Goal: Task Accomplishment & Management: Use online tool/utility

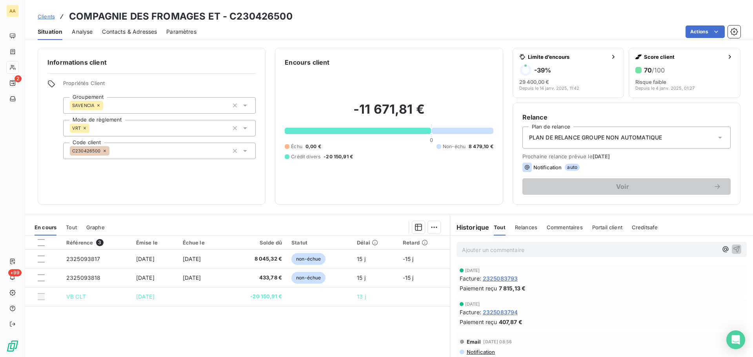
scroll to position [53, 0]
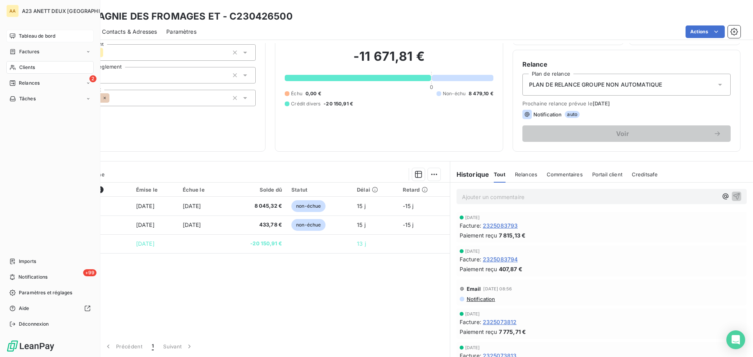
click at [29, 37] on span "Tableau de bord" at bounding box center [37, 36] width 36 height 7
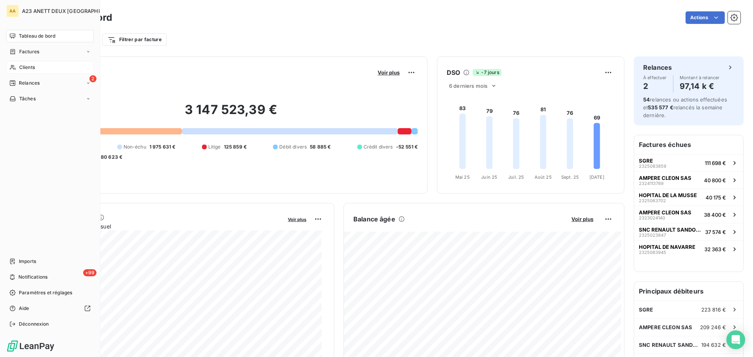
click at [21, 68] on span "Clients" at bounding box center [27, 67] width 16 height 7
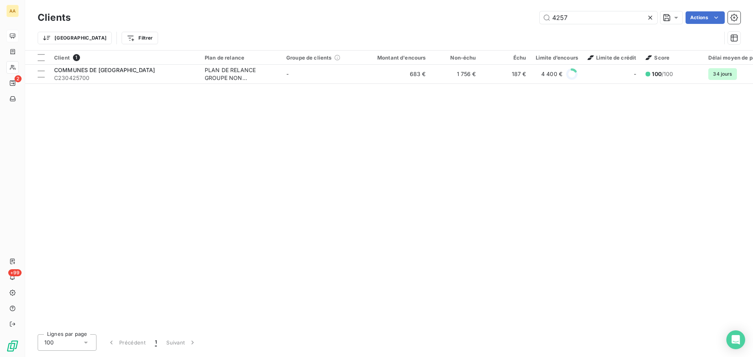
drag, startPoint x: 585, startPoint y: 18, endPoint x: 443, endPoint y: 8, distance: 141.5
click at [452, 12] on div "4257 Actions" at bounding box center [410, 17] width 660 height 13
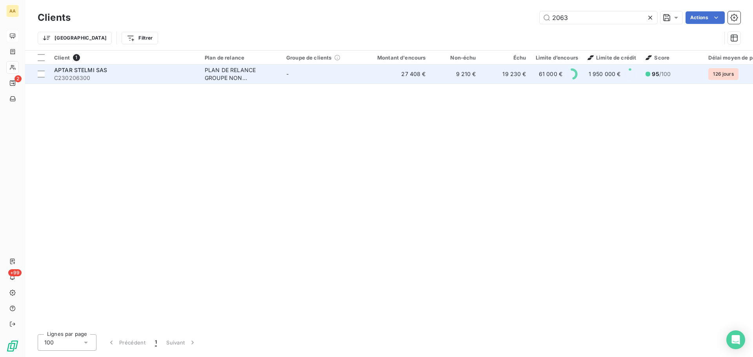
type input "2063"
click at [120, 80] on span "C230206300" at bounding box center [124, 78] width 141 height 8
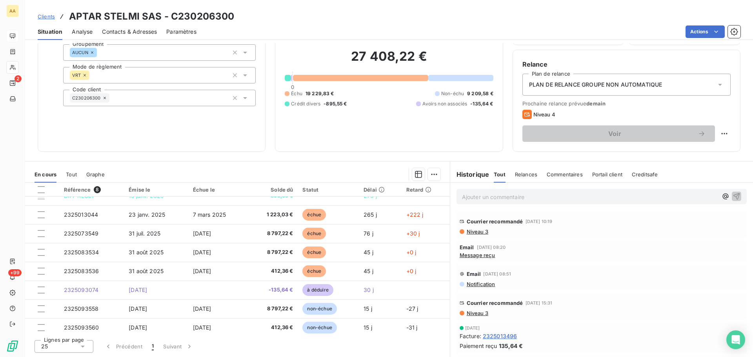
scroll to position [14, 0]
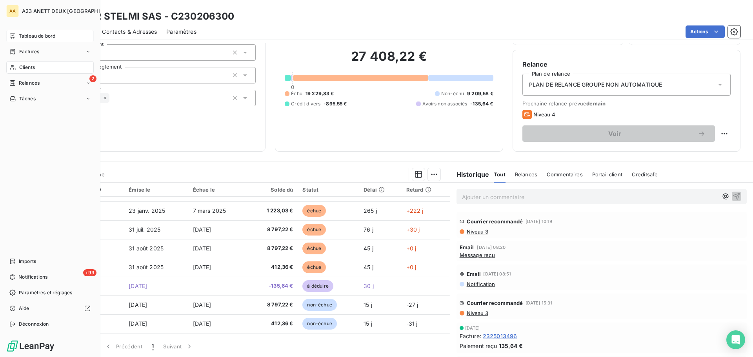
click at [23, 66] on span "Clients" at bounding box center [27, 67] width 16 height 7
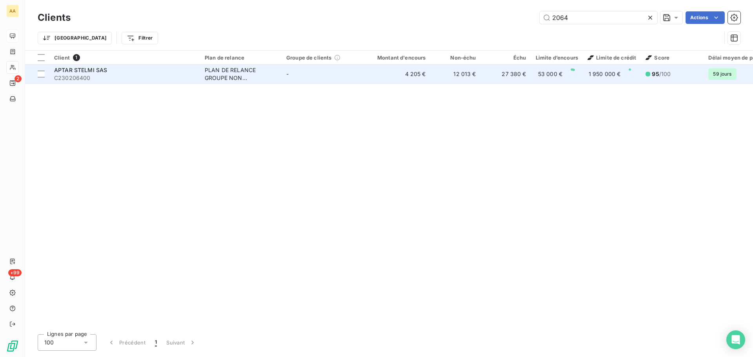
type input "2064"
click at [109, 77] on span "C230206400" at bounding box center [124, 78] width 141 height 8
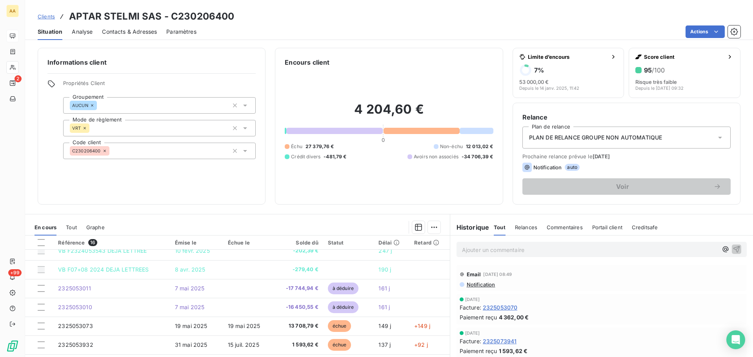
scroll to position [8, 0]
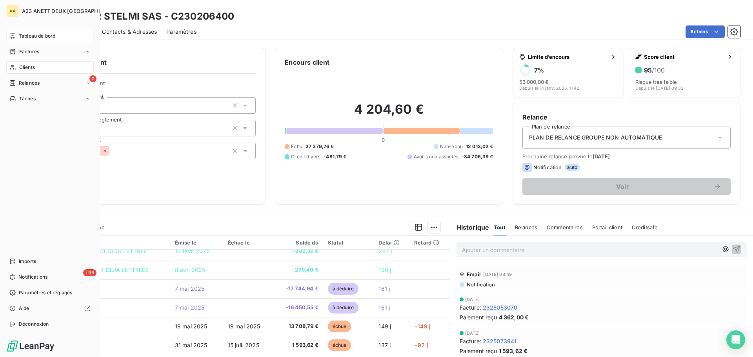
click at [32, 37] on span "Tableau de bord" at bounding box center [37, 36] width 36 height 7
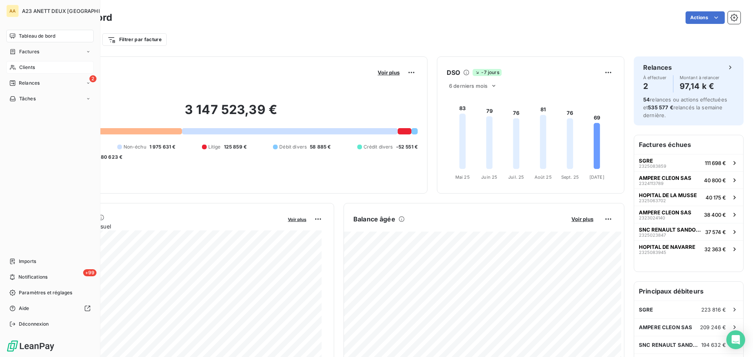
click at [23, 66] on span "Clients" at bounding box center [27, 67] width 16 height 7
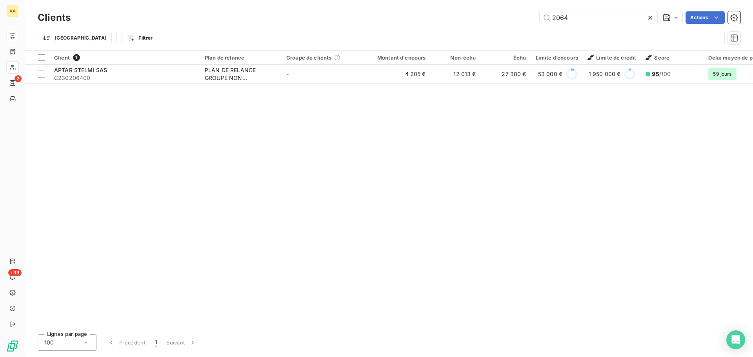
drag, startPoint x: 579, startPoint y: 16, endPoint x: 523, endPoint y: 16, distance: 55.3
click at [527, 16] on div "2064 Actions" at bounding box center [410, 17] width 660 height 13
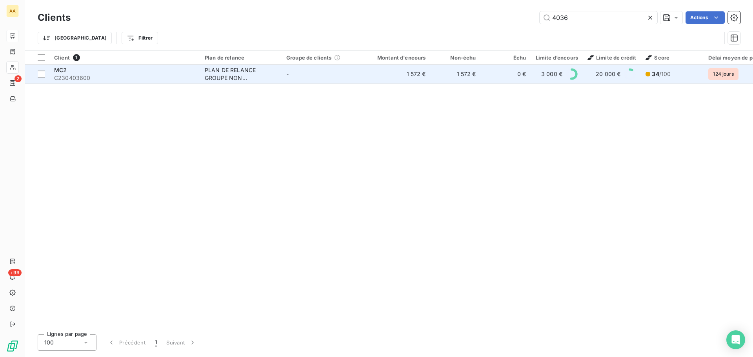
type input "4036"
click at [117, 81] on span "C230403600" at bounding box center [124, 78] width 141 height 8
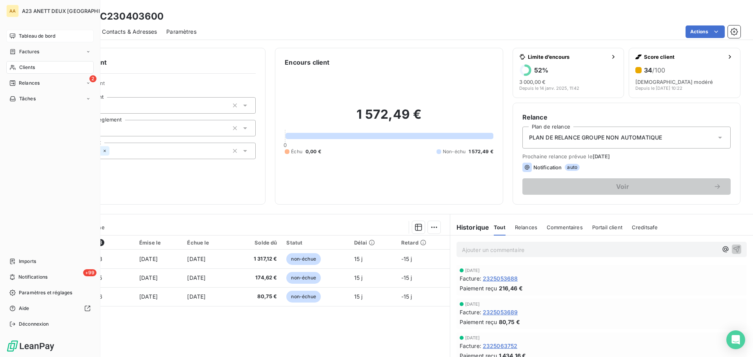
click at [20, 68] on span "Clients" at bounding box center [27, 67] width 16 height 7
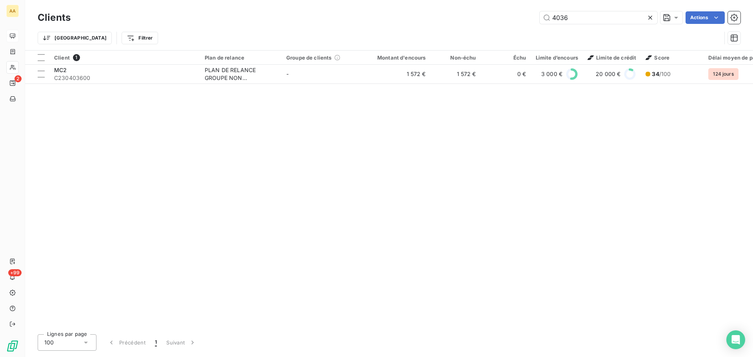
drag, startPoint x: 584, startPoint y: 17, endPoint x: 454, endPoint y: 21, distance: 129.9
click at [454, 21] on div "4036 Actions" at bounding box center [410, 17] width 660 height 13
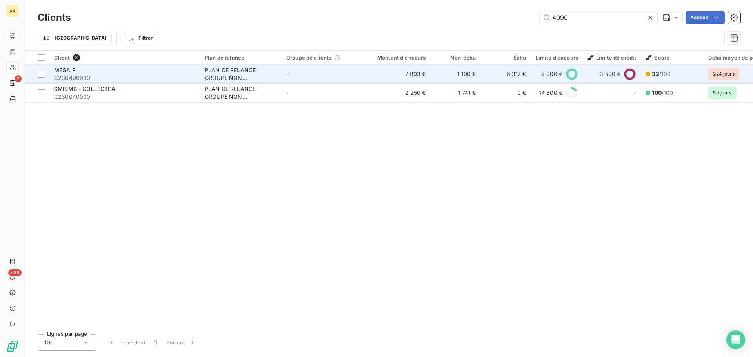
type input "4090"
click at [120, 78] on span "C230409000" at bounding box center [124, 78] width 141 height 8
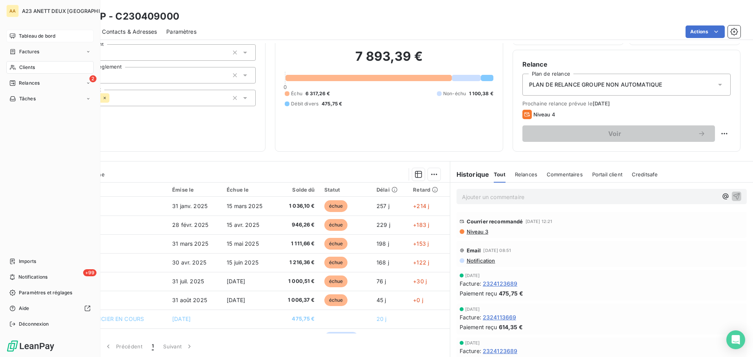
click at [41, 38] on span "Tableau de bord" at bounding box center [37, 36] width 36 height 7
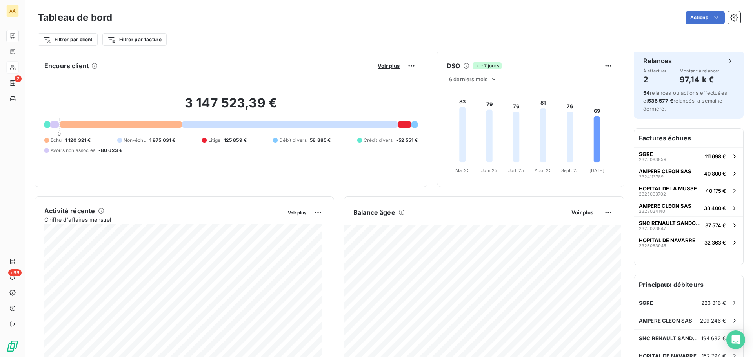
scroll to position [0, 0]
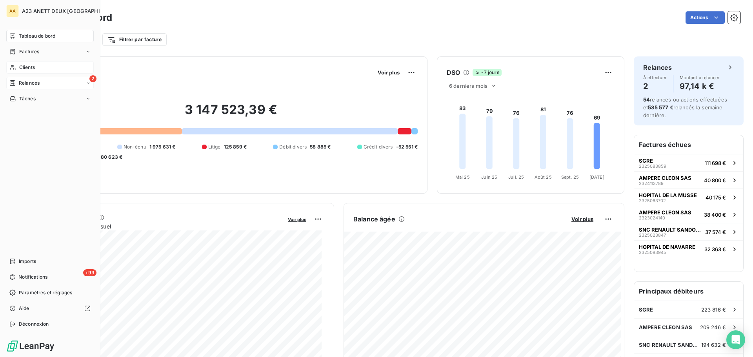
click at [27, 82] on span "Relances" at bounding box center [29, 83] width 21 height 7
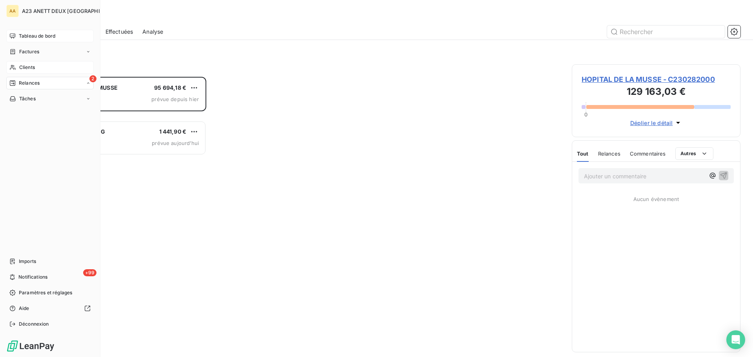
scroll to position [274, 163]
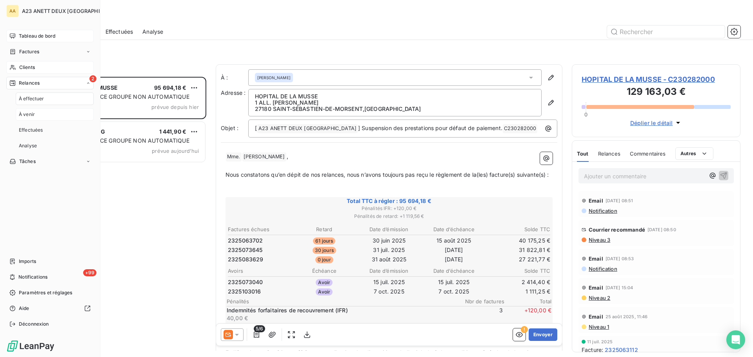
click at [31, 113] on span "À venir" at bounding box center [27, 114] width 16 height 7
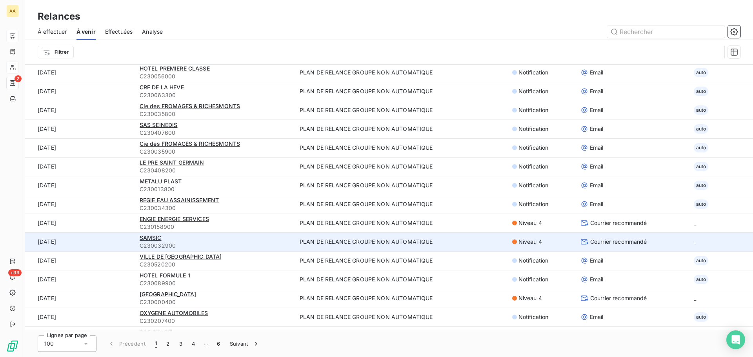
scroll to position [1408, 0]
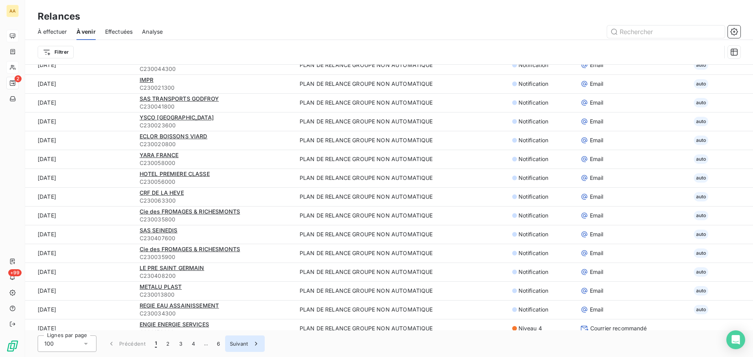
click at [243, 341] on button "Suivant" at bounding box center [245, 344] width 40 height 16
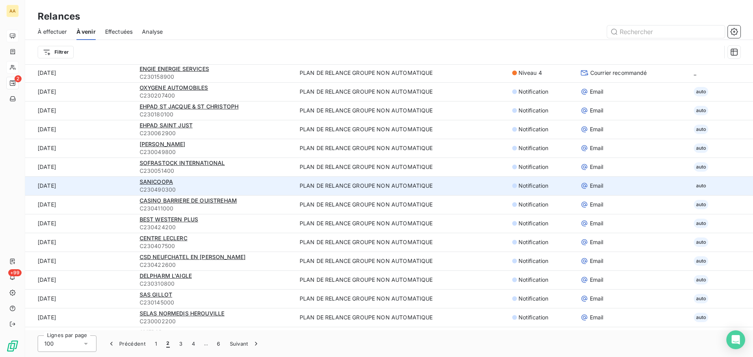
scroll to position [1604, 0]
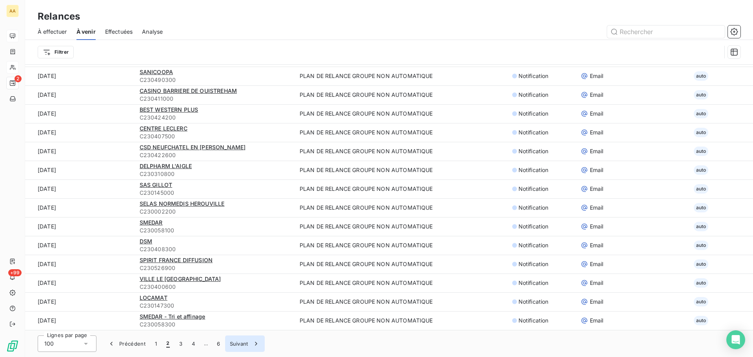
click at [242, 345] on button "Suivant" at bounding box center [245, 344] width 40 height 16
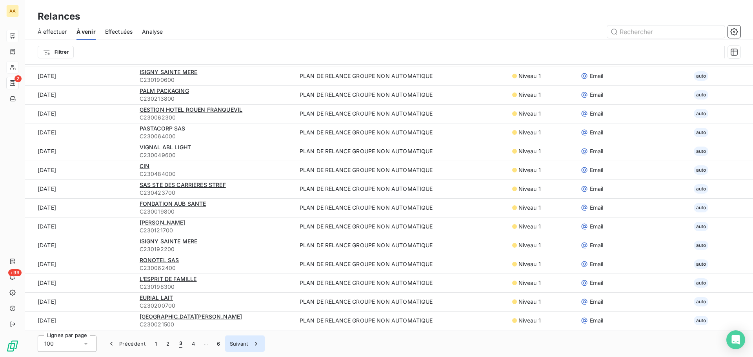
click at [247, 340] on button "Suivant" at bounding box center [245, 344] width 40 height 16
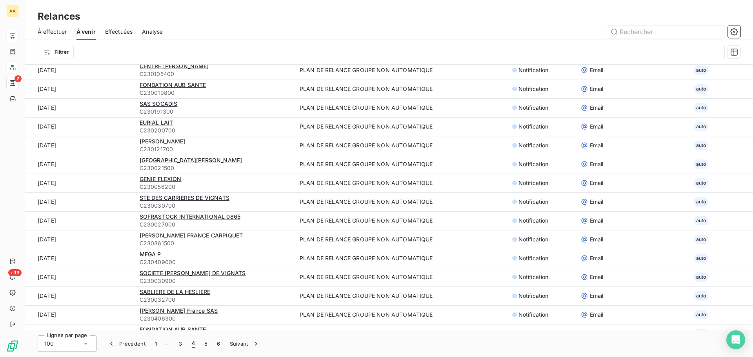
scroll to position [1212, 0]
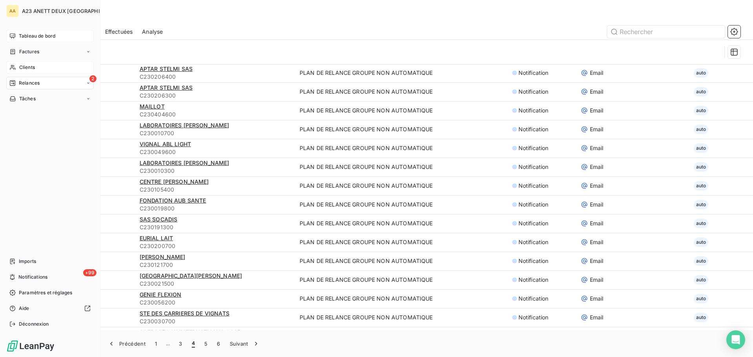
click at [44, 36] on span "Tableau de bord" at bounding box center [37, 36] width 36 height 7
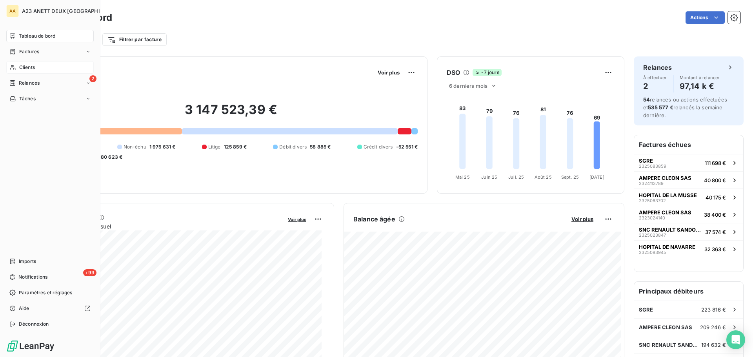
click at [29, 65] on span "Clients" at bounding box center [27, 67] width 16 height 7
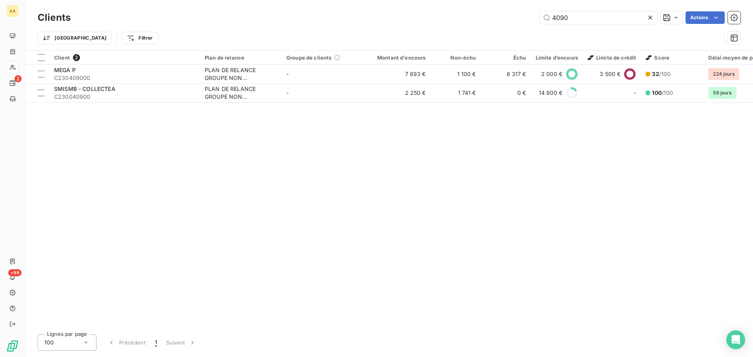
drag, startPoint x: 586, startPoint y: 18, endPoint x: 499, endPoint y: 12, distance: 87.2
click at [505, 13] on div "4090 Actions" at bounding box center [410, 17] width 660 height 13
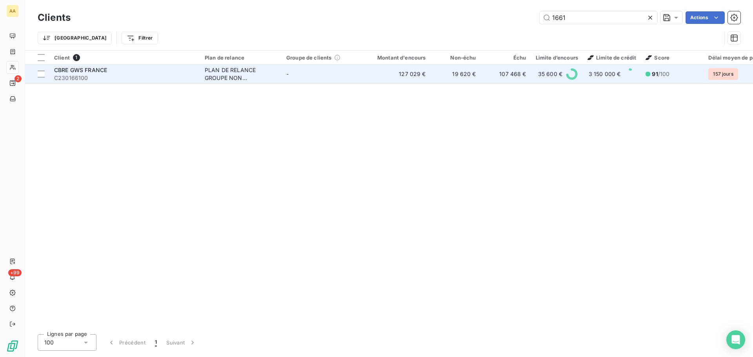
type input "1661"
click at [106, 79] on span "C230166100" at bounding box center [124, 78] width 141 height 8
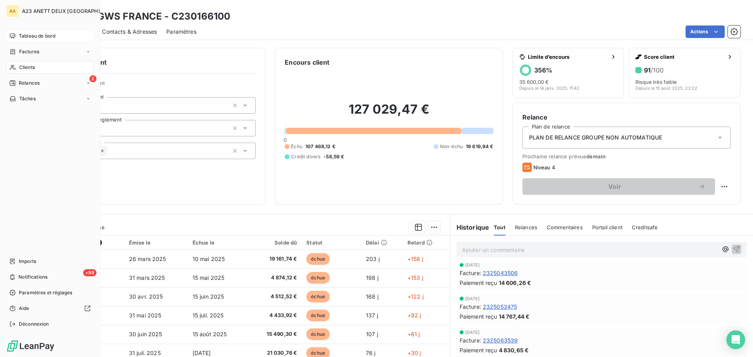
click at [31, 32] on div "Tableau de bord" at bounding box center [49, 36] width 87 height 13
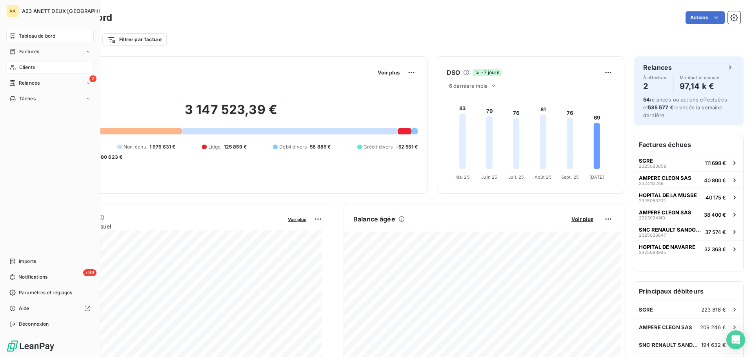
click at [33, 70] on span "Clients" at bounding box center [27, 67] width 16 height 7
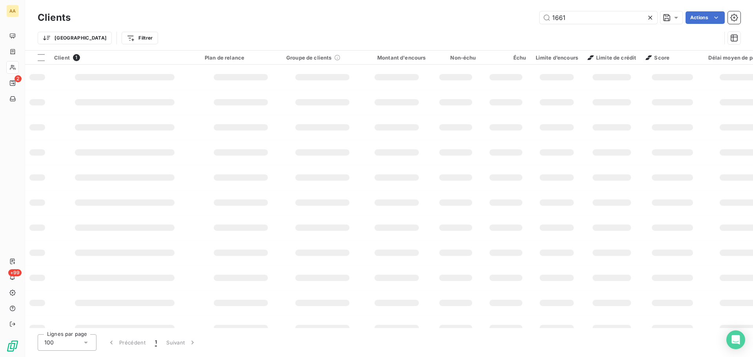
drag, startPoint x: 571, startPoint y: 20, endPoint x: 455, endPoint y: 2, distance: 117.0
click at [502, 18] on div "1661 Actions" at bounding box center [410, 17] width 660 height 13
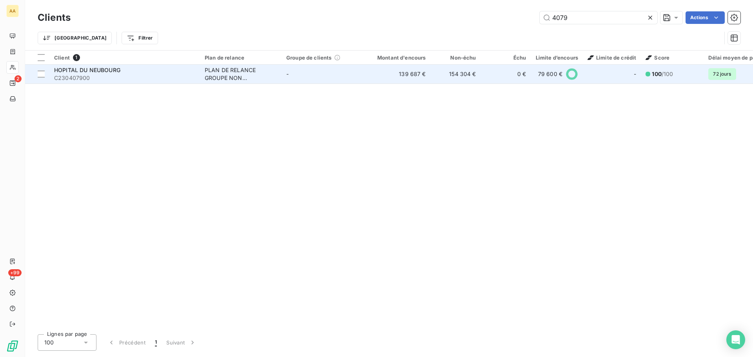
type input "4079"
click at [114, 74] on span "C230407900" at bounding box center [124, 78] width 141 height 8
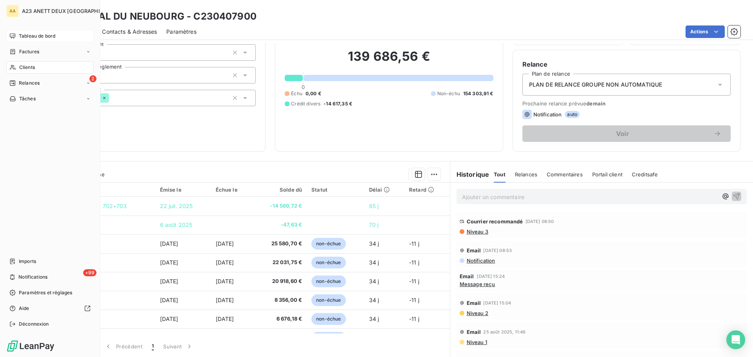
click at [50, 35] on span "Tableau de bord" at bounding box center [37, 36] width 36 height 7
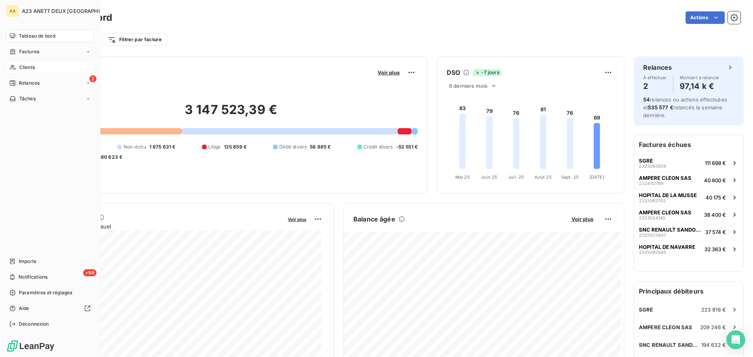
click at [27, 68] on span "Clients" at bounding box center [27, 67] width 16 height 7
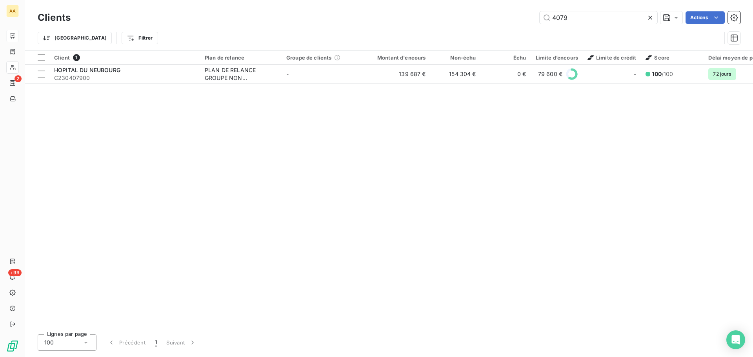
drag, startPoint x: 516, startPoint y: 21, endPoint x: 433, endPoint y: -8, distance: 87.3
click at [433, 0] on html "AA 2 +99 Clients 4079 Actions Trier Filtrer Client 1 Plan de relance Groupe de …" at bounding box center [376, 178] width 753 height 357
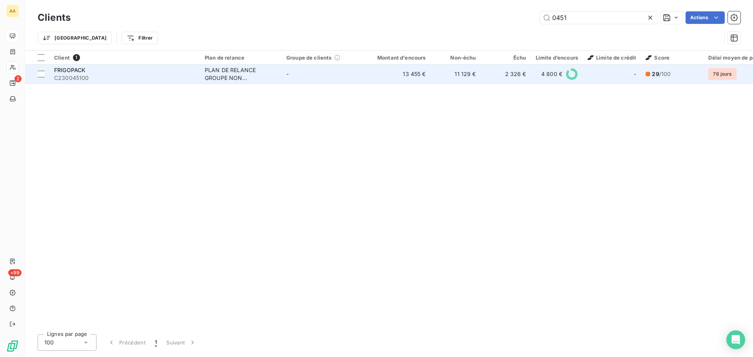
type input "0451"
click at [92, 75] on span "C230045100" at bounding box center [124, 78] width 141 height 8
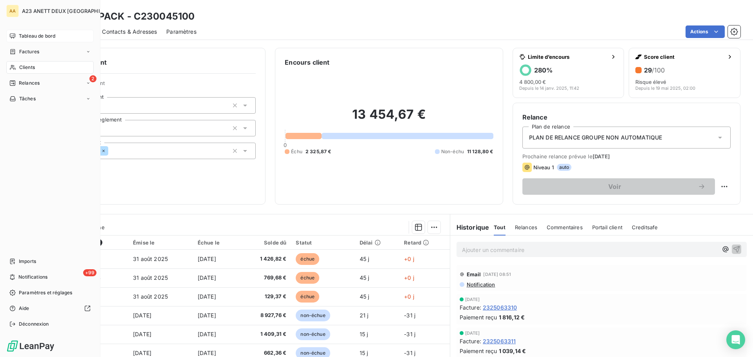
click at [36, 65] on div "Clients" at bounding box center [49, 67] width 87 height 13
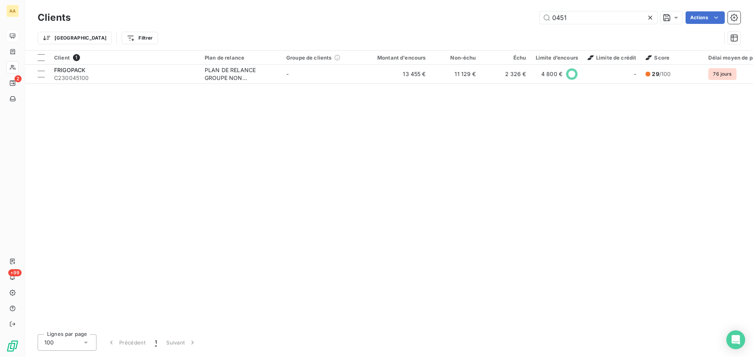
drag, startPoint x: 562, startPoint y: 17, endPoint x: 535, endPoint y: 18, distance: 26.7
click at [535, 18] on div "0451 Actions" at bounding box center [410, 17] width 660 height 13
type input "1"
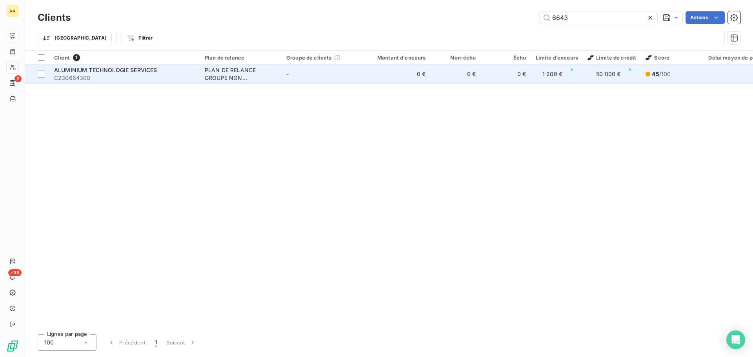
type input "6643"
click at [151, 74] on span "C230664300" at bounding box center [124, 78] width 141 height 8
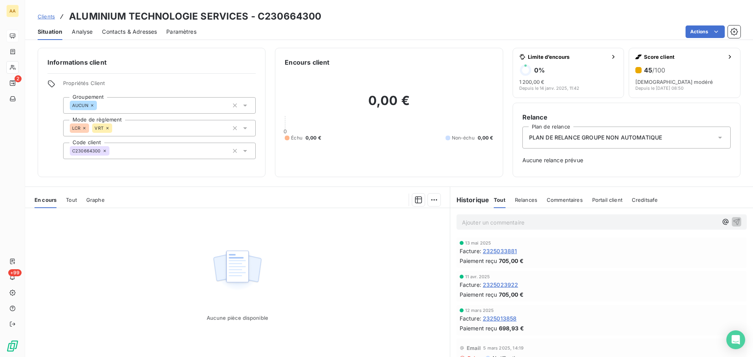
click at [662, 139] on div "PLAN DE RELANCE GROUPE NON AUTOMATIQUE" at bounding box center [626, 138] width 208 height 22
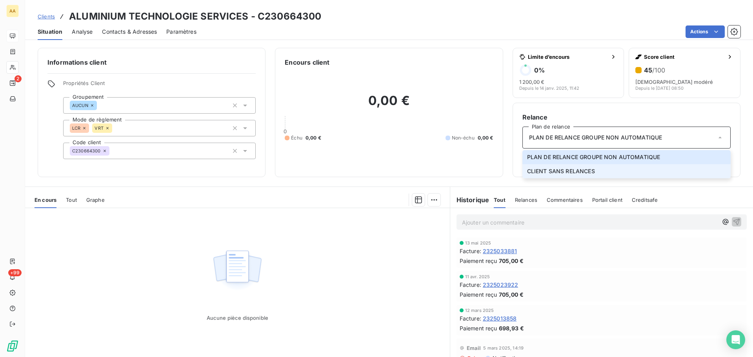
click at [588, 169] on span "CLIENT SANS RELANCES" at bounding box center [561, 171] width 68 height 8
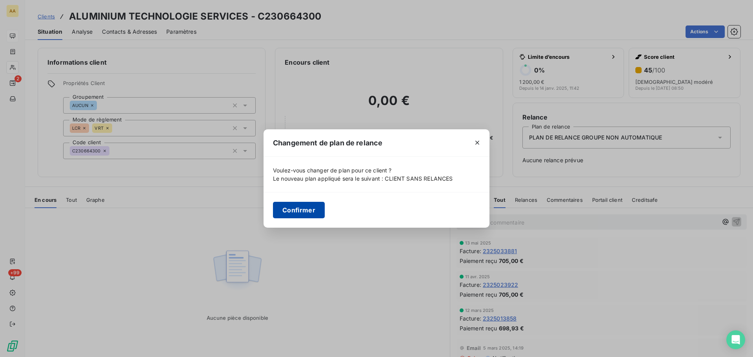
click at [308, 217] on button "Confirmer" at bounding box center [299, 210] width 52 height 16
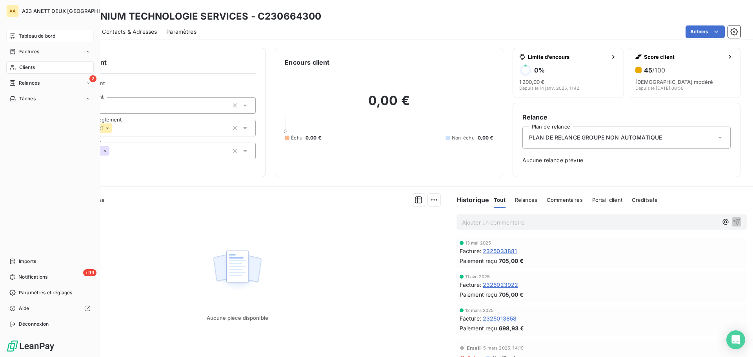
click at [29, 66] on span "Clients" at bounding box center [27, 67] width 16 height 7
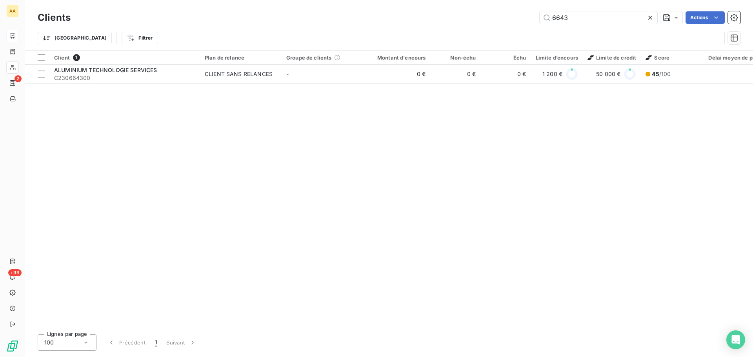
drag, startPoint x: 590, startPoint y: 21, endPoint x: 382, endPoint y: 3, distance: 209.0
click at [441, 14] on div "6643 Actions" at bounding box center [410, 17] width 660 height 13
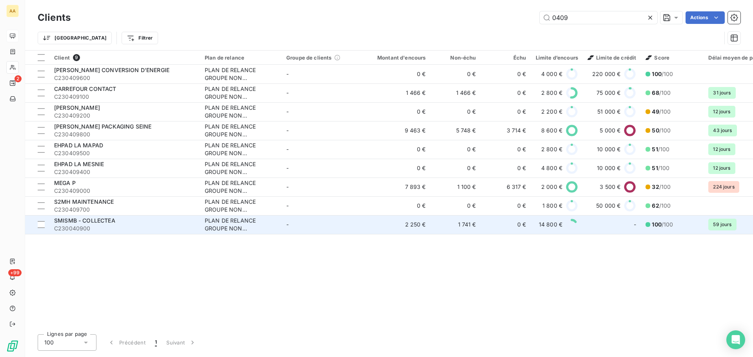
type input "0409"
click at [113, 221] on span "SMISMB - COLLECTEA" at bounding box center [84, 220] width 61 height 7
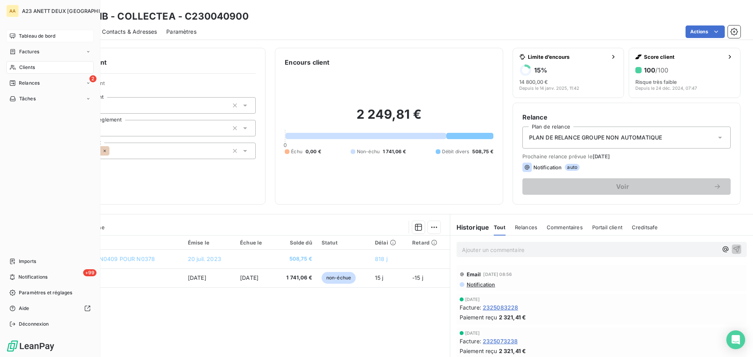
click at [45, 62] on div "Clients" at bounding box center [49, 67] width 87 height 13
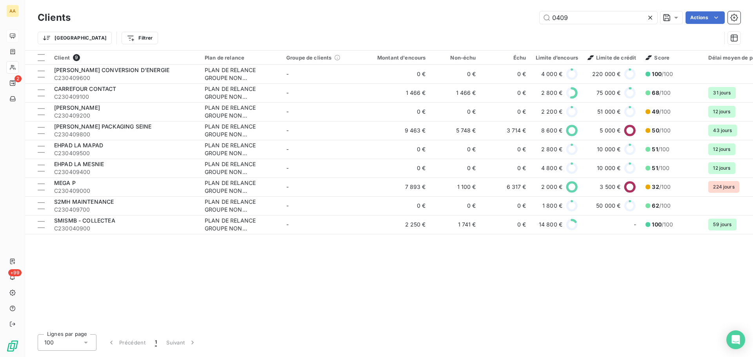
drag, startPoint x: 587, startPoint y: 20, endPoint x: 382, endPoint y: 16, distance: 205.5
click at [439, 24] on div "0409 Actions" at bounding box center [410, 17] width 660 height 13
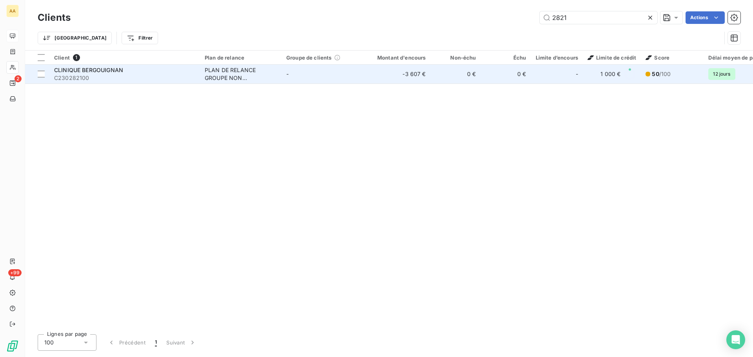
type input "2821"
click at [87, 71] on span "CLINIQUE BERGOUIGNAN" at bounding box center [88, 70] width 69 height 7
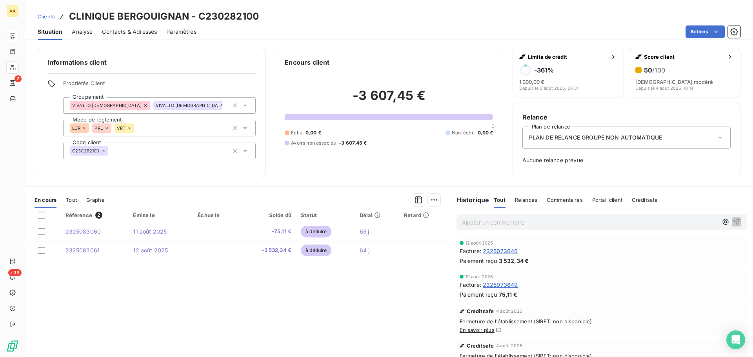
click at [627, 134] on span "PLAN DE RELANCE GROUPE NON AUTOMATIQUE" at bounding box center [595, 138] width 133 height 8
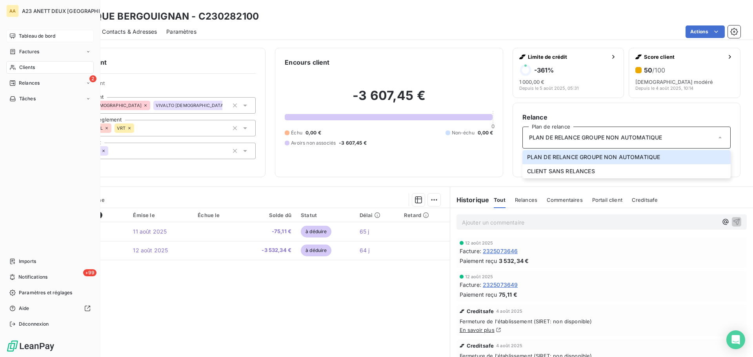
click at [43, 66] on div "Clients" at bounding box center [49, 67] width 87 height 13
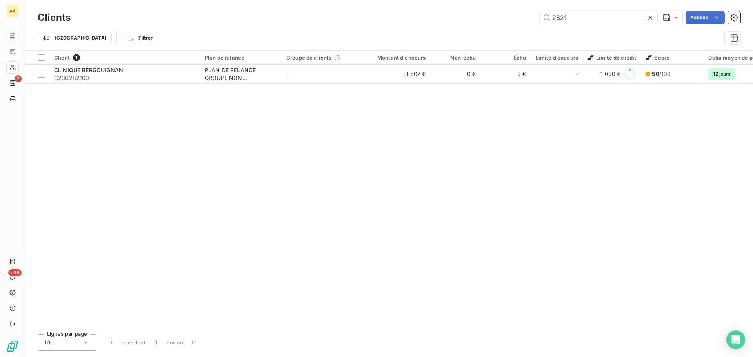
drag, startPoint x: 578, startPoint y: 20, endPoint x: 498, endPoint y: 10, distance: 81.0
click at [498, 10] on div "Clients 2821 Actions" at bounding box center [389, 17] width 703 height 16
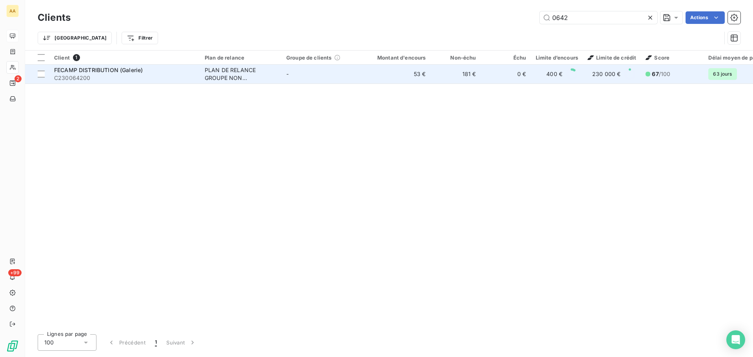
type input "0642"
click at [132, 76] on span "C230064200" at bounding box center [124, 78] width 141 height 8
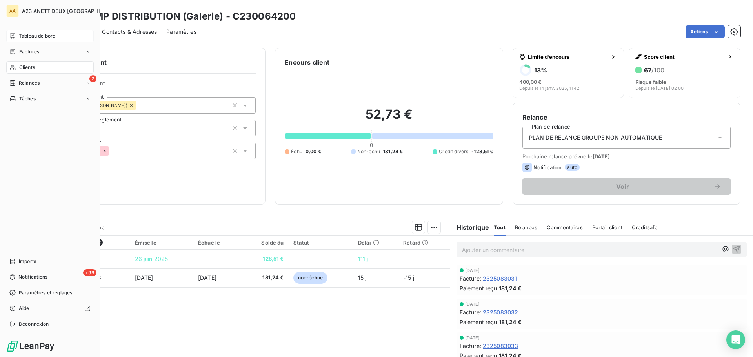
click at [19, 64] on span "Clients" at bounding box center [27, 67] width 16 height 7
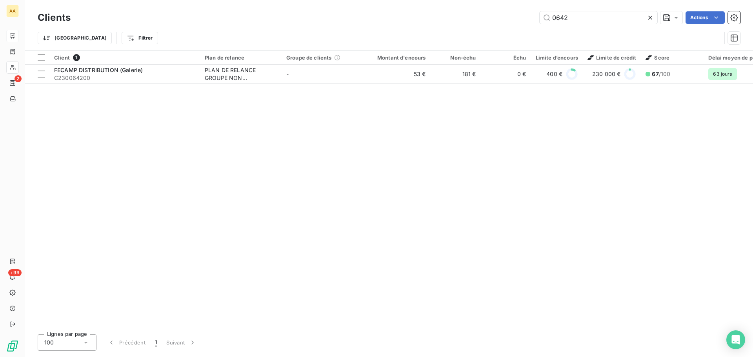
drag, startPoint x: 581, startPoint y: 24, endPoint x: 417, endPoint y: 25, distance: 164.3
click at [438, 25] on div "Clients 0642 Actions" at bounding box center [389, 17] width 703 height 16
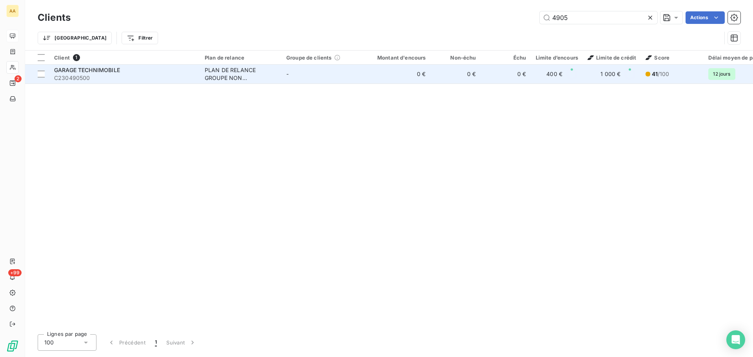
type input "4905"
click at [122, 66] on div "GARAGE TECHNIMOBILE" at bounding box center [124, 70] width 141 height 8
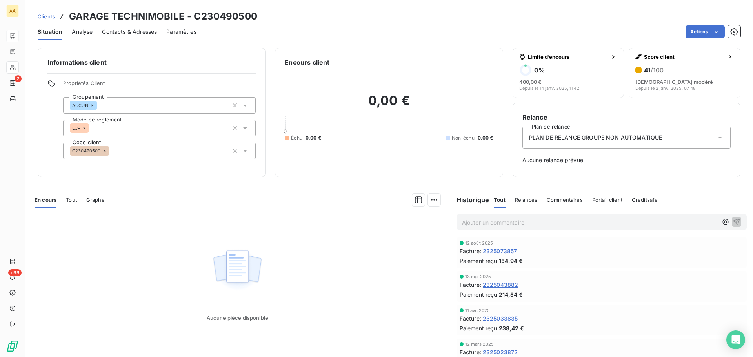
click at [598, 139] on span "PLAN DE RELANCE GROUPE NON AUTOMATIQUE" at bounding box center [595, 138] width 133 height 8
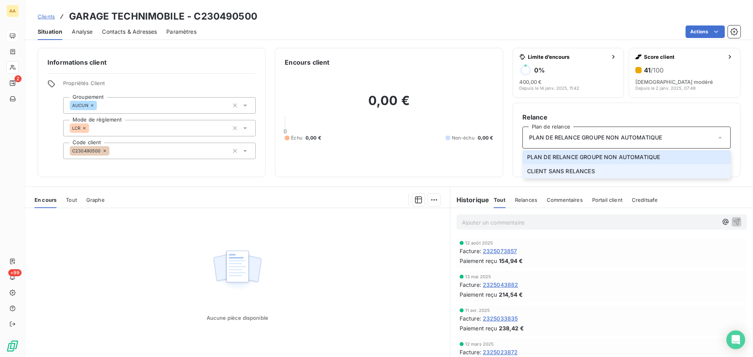
click at [596, 169] on li "CLIENT SANS RELANCES" at bounding box center [626, 171] width 208 height 14
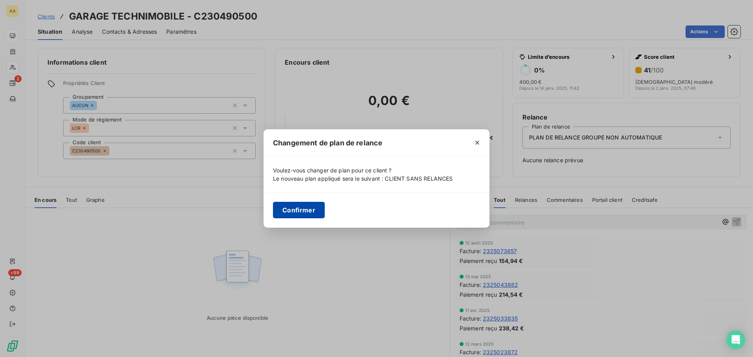
click at [302, 209] on button "Confirmer" at bounding box center [299, 210] width 52 height 16
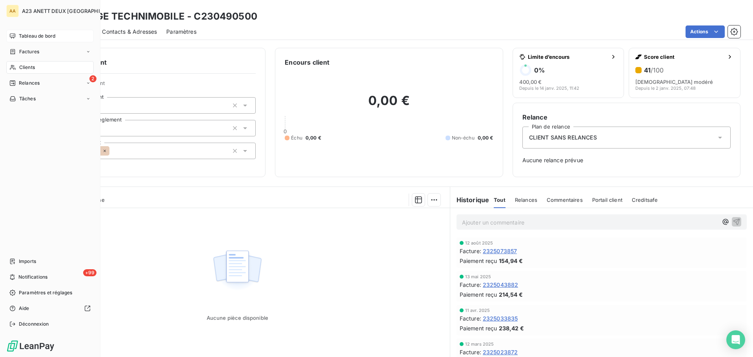
click at [33, 40] on div "Tableau de bord" at bounding box center [49, 36] width 87 height 13
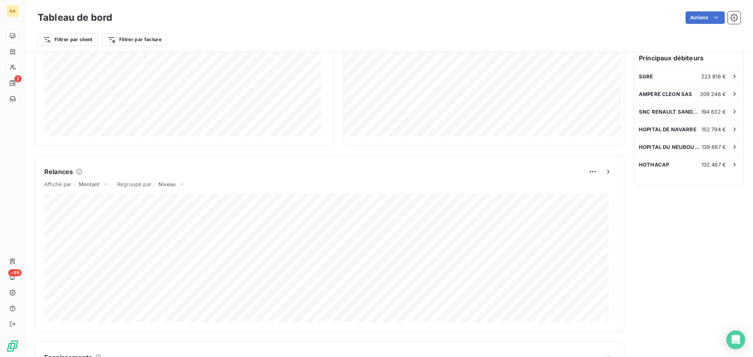
scroll to position [236, 0]
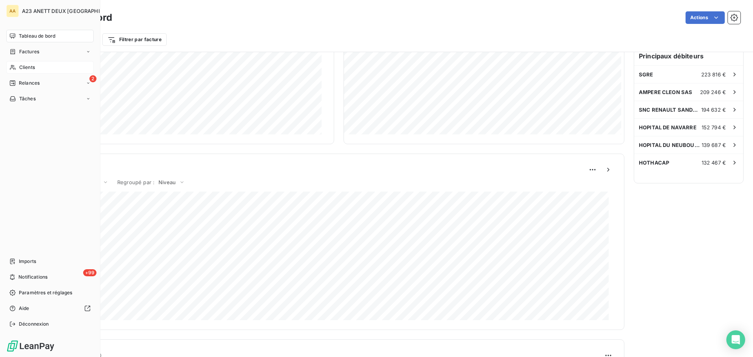
click at [26, 66] on span "Clients" at bounding box center [27, 67] width 16 height 7
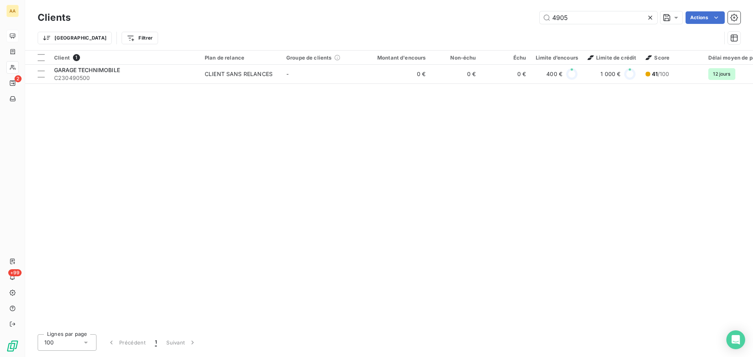
drag, startPoint x: 597, startPoint y: 22, endPoint x: 530, endPoint y: 18, distance: 66.7
click at [532, 18] on div "4905 Actions" at bounding box center [410, 17] width 660 height 13
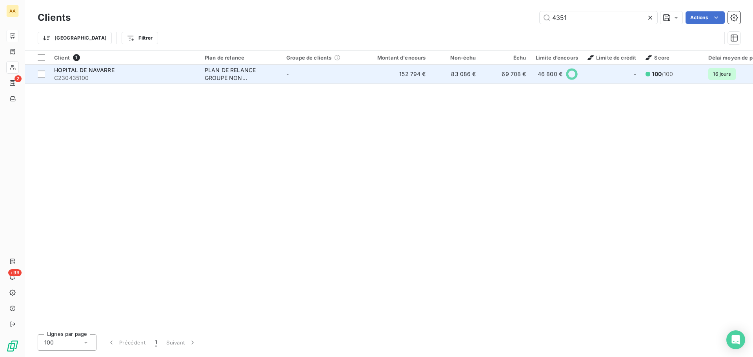
type input "4351"
click at [107, 75] on span "C230435100" at bounding box center [124, 78] width 141 height 8
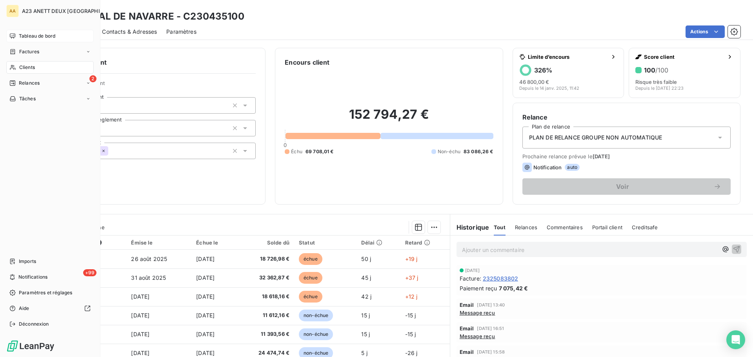
click at [34, 40] on div "Tableau de bord" at bounding box center [49, 36] width 87 height 13
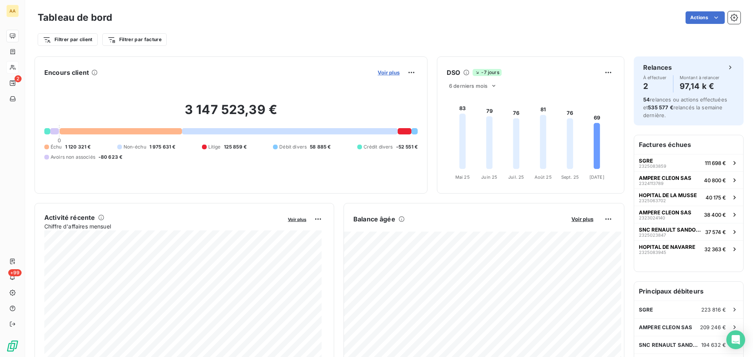
click at [389, 74] on span "Voir plus" at bounding box center [389, 72] width 22 height 6
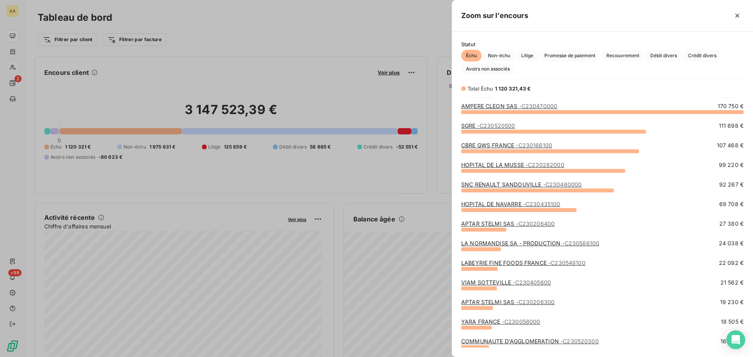
scroll to position [240, 295]
click at [494, 225] on link "APTAR STELMI SAS - C230206400" at bounding box center [507, 223] width 93 height 7
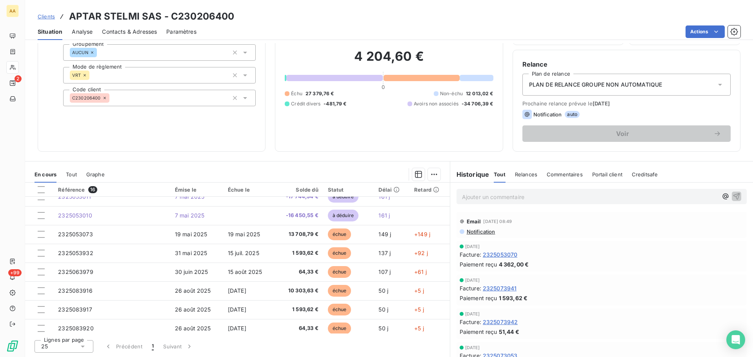
scroll to position [8, 0]
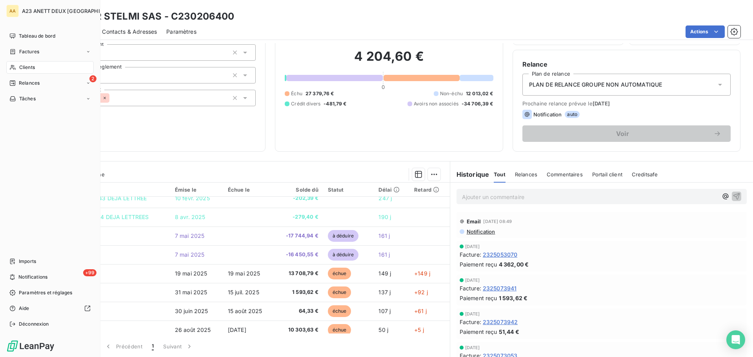
drag, startPoint x: 26, startPoint y: 68, endPoint x: 31, endPoint y: 69, distance: 5.5
click at [27, 68] on span "Clients" at bounding box center [27, 67] width 16 height 7
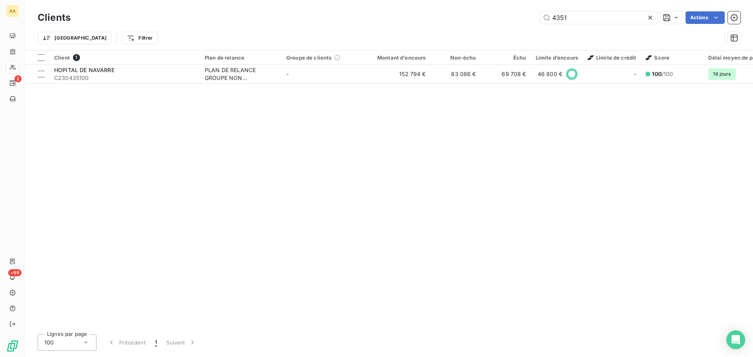
drag, startPoint x: 581, startPoint y: 25, endPoint x: 518, endPoint y: 22, distance: 63.6
click at [518, 22] on div "Clients 4351 Actions" at bounding box center [389, 17] width 703 height 16
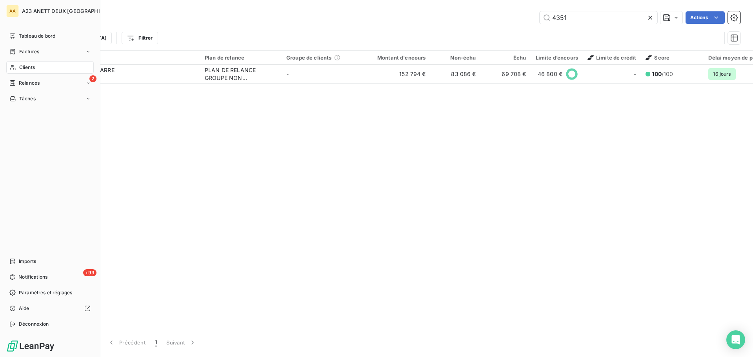
click at [23, 68] on span "Clients" at bounding box center [27, 67] width 16 height 7
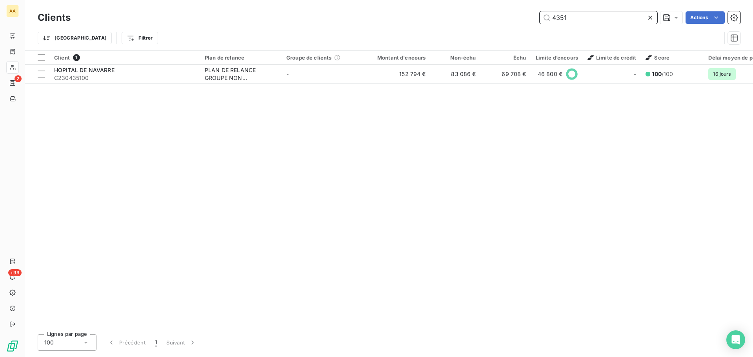
drag, startPoint x: 583, startPoint y: 20, endPoint x: 492, endPoint y: 24, distance: 91.1
click at [492, 24] on div "Clients 4351 Actions" at bounding box center [389, 17] width 703 height 16
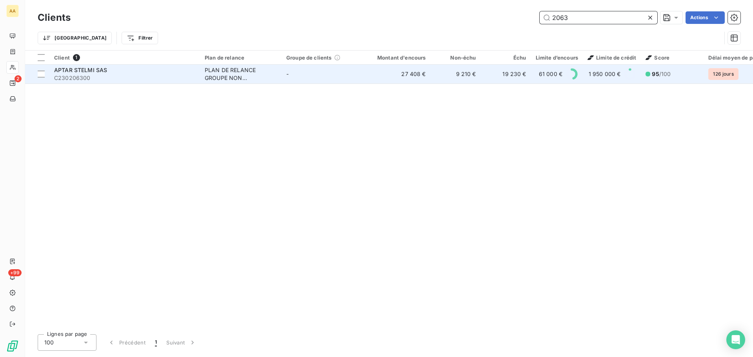
type input "2063"
click at [116, 80] on span "C230206300" at bounding box center [124, 78] width 141 height 8
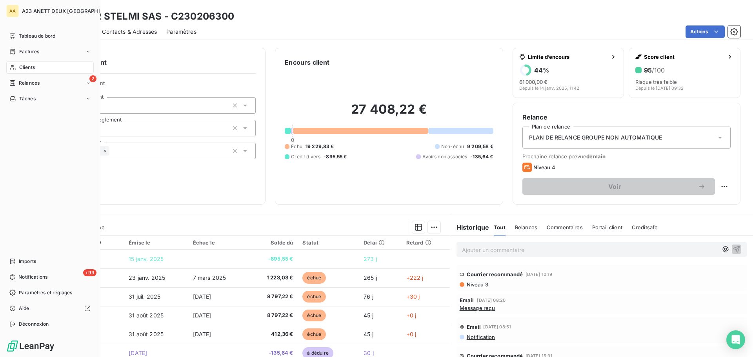
click at [30, 69] on span "Clients" at bounding box center [27, 67] width 16 height 7
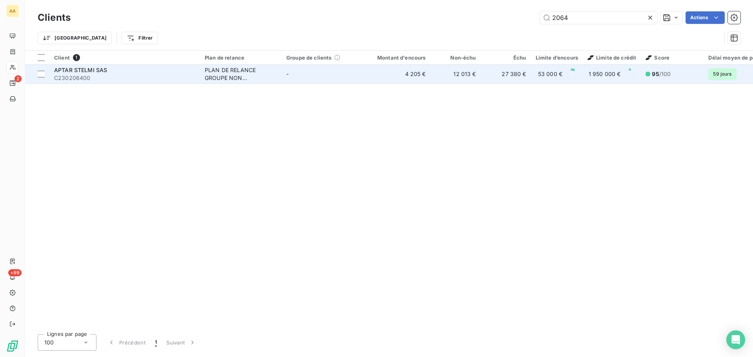
type input "2064"
click at [140, 77] on span "C230206400" at bounding box center [124, 78] width 141 height 8
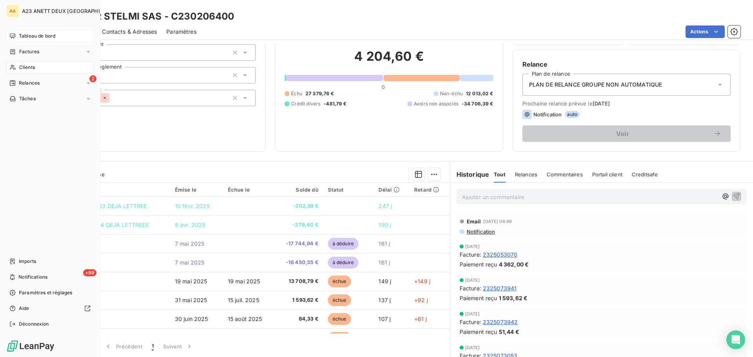
click at [52, 37] on span "Tableau de bord" at bounding box center [37, 36] width 36 height 7
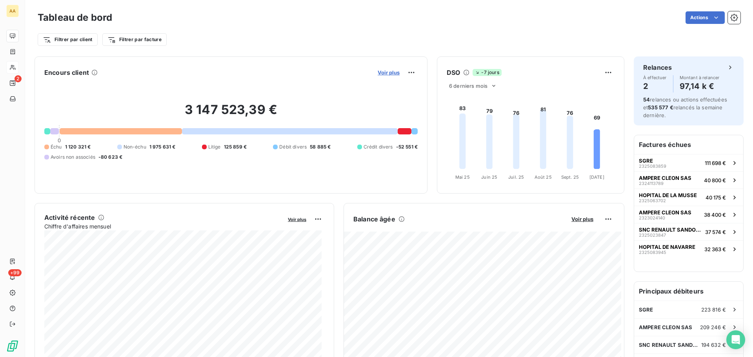
click at [379, 72] on span "Voir plus" at bounding box center [389, 72] width 22 height 6
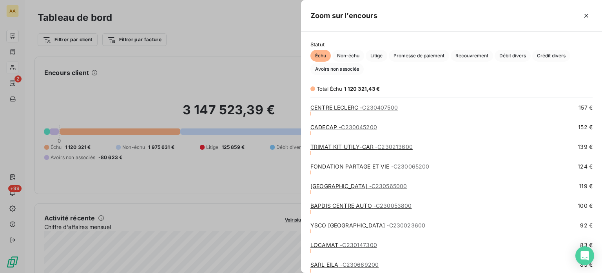
scroll to position [267, 295]
click at [20, 35] on div at bounding box center [301, 136] width 602 height 273
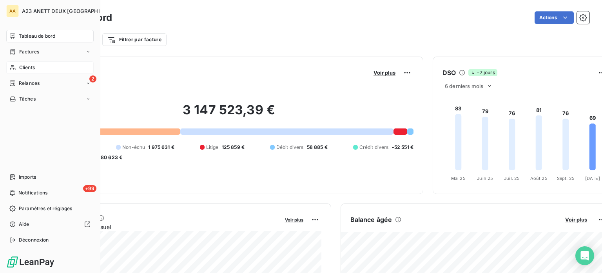
click at [33, 36] on span "Tableau de bord" at bounding box center [37, 36] width 36 height 7
drag, startPoint x: 26, startPoint y: 67, endPoint x: 33, endPoint y: 68, distance: 6.3
click at [27, 67] on span "Clients" at bounding box center [27, 67] width 16 height 7
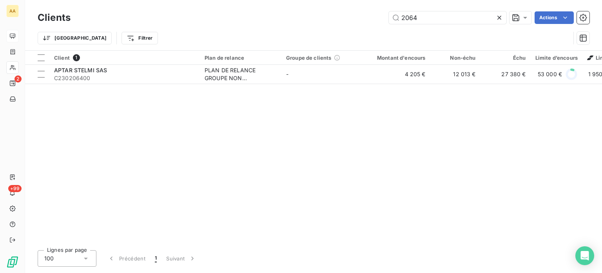
drag, startPoint x: 428, startPoint y: 20, endPoint x: 291, endPoint y: 18, distance: 137.6
click at [331, 18] on div "2064 Actions" at bounding box center [335, 17] width 510 height 13
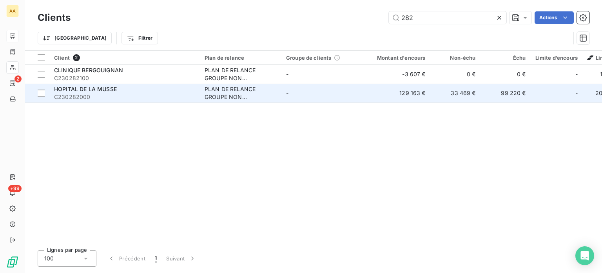
type input "282"
click at [94, 97] on span "C230282000" at bounding box center [124, 97] width 141 height 8
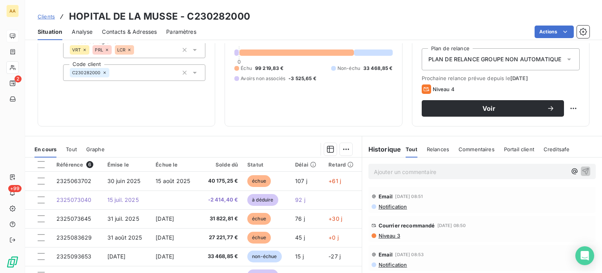
scroll to position [118, 0]
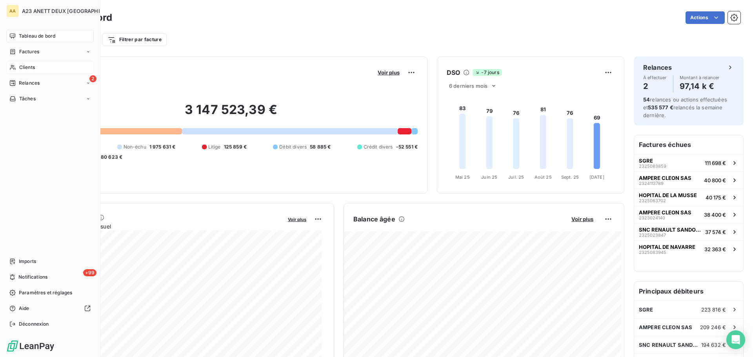
click at [24, 65] on span "Clients" at bounding box center [27, 67] width 16 height 7
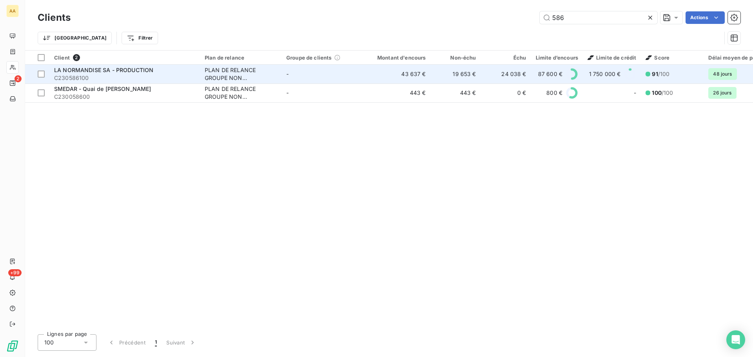
type input "586"
click at [158, 72] on div "LA NORMANDISE SA - PRODUCTION" at bounding box center [124, 70] width 141 height 8
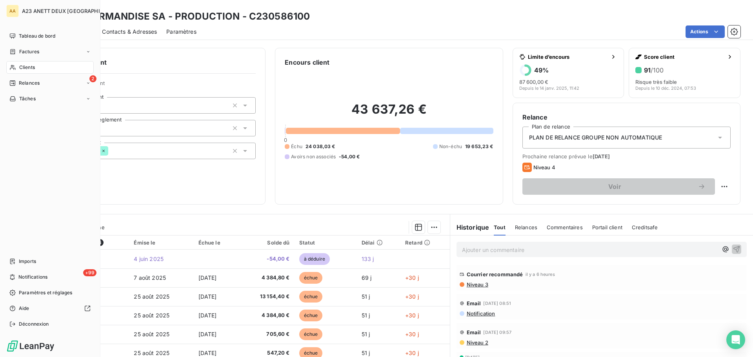
click at [33, 68] on span "Clients" at bounding box center [27, 67] width 16 height 7
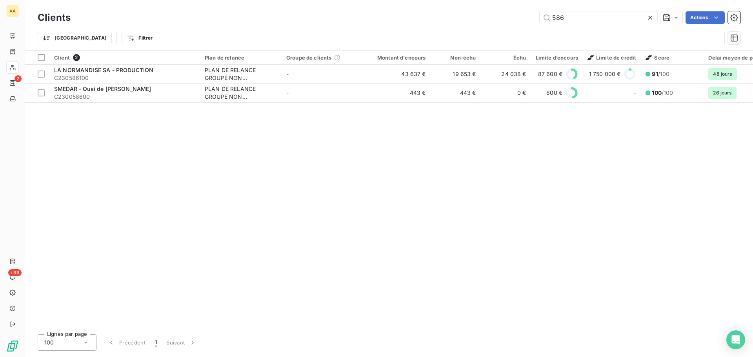
drag, startPoint x: 563, startPoint y: 17, endPoint x: 491, endPoint y: 21, distance: 71.4
click at [525, 22] on div "586 Actions" at bounding box center [410, 17] width 660 height 13
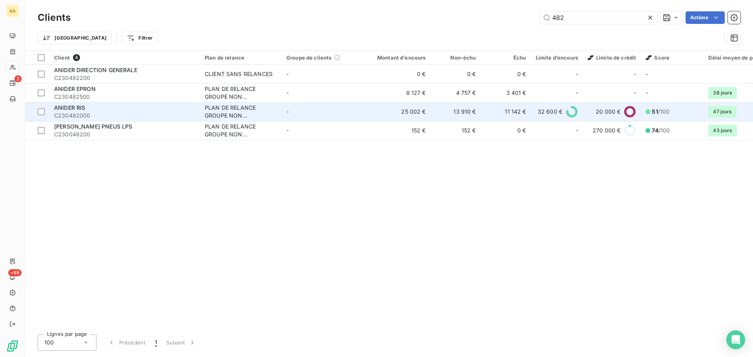
type input "482"
click at [185, 111] on div "ANIDER RIS" at bounding box center [124, 108] width 141 height 8
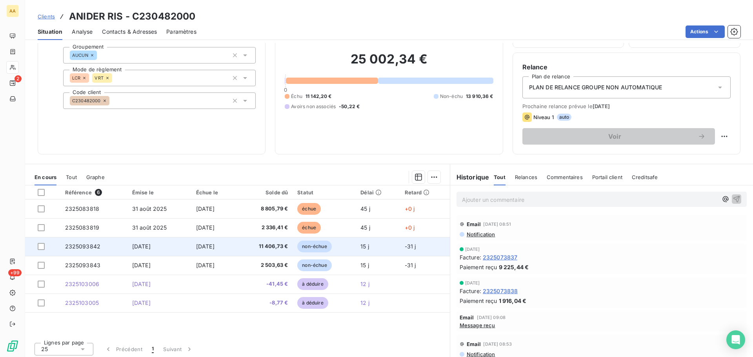
scroll to position [53, 0]
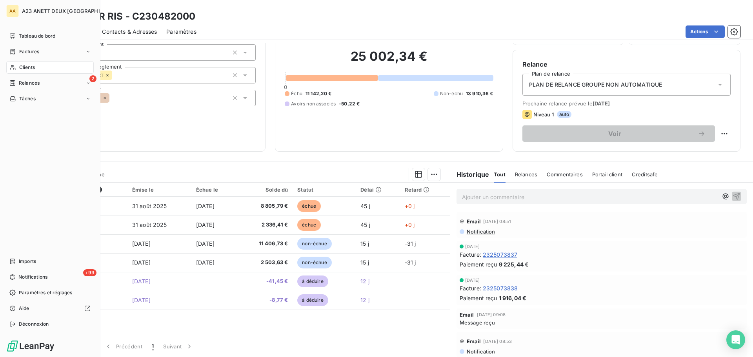
click at [47, 70] on div "Clients" at bounding box center [49, 67] width 87 height 13
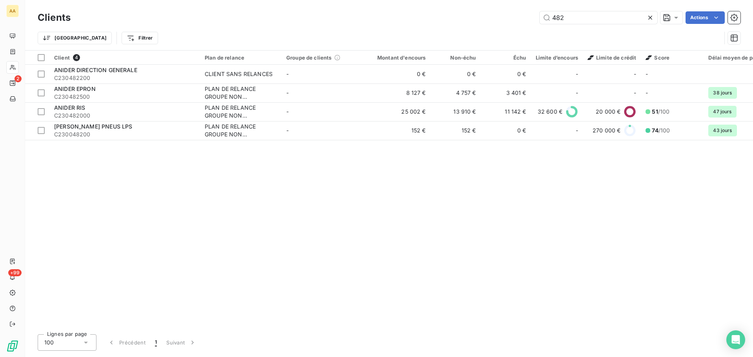
drag, startPoint x: 571, startPoint y: 19, endPoint x: 494, endPoint y: 23, distance: 77.8
click at [498, 23] on div "482 Actions" at bounding box center [410, 17] width 660 height 13
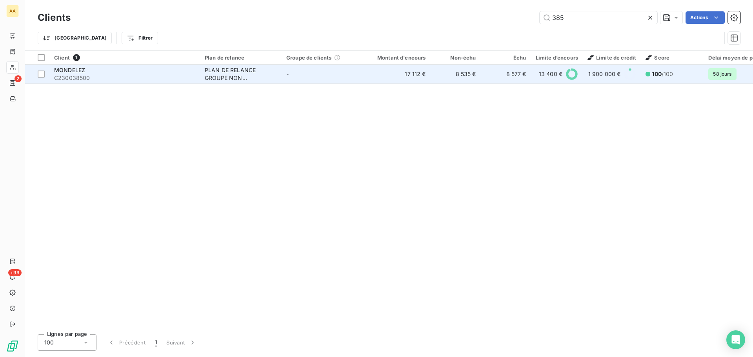
type input "385"
click at [128, 74] on span "C230038500" at bounding box center [124, 78] width 141 height 8
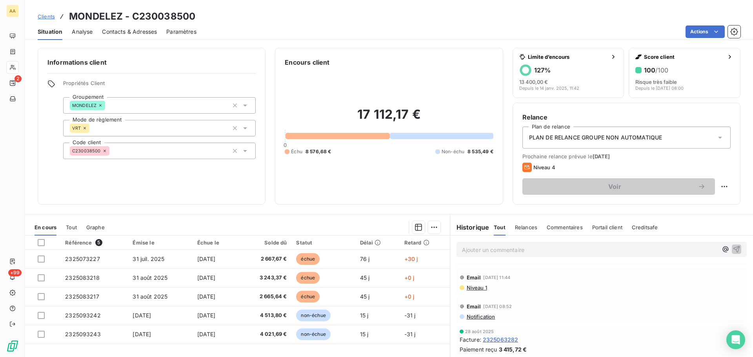
scroll to position [78, 0]
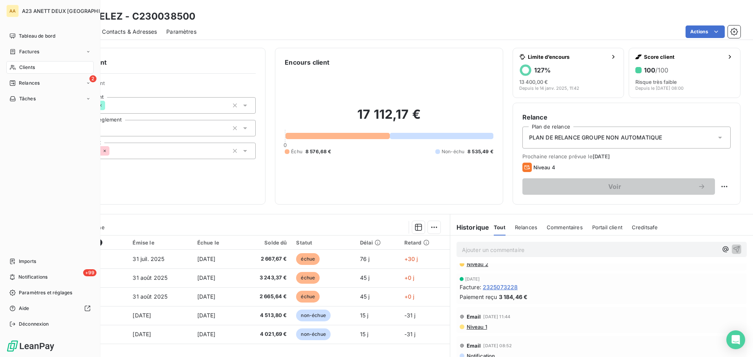
click at [35, 67] on div "Clients" at bounding box center [49, 67] width 87 height 13
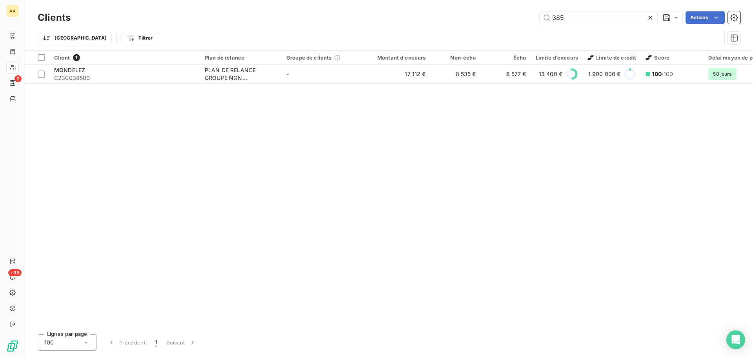
drag, startPoint x: 577, startPoint y: 20, endPoint x: 489, endPoint y: 23, distance: 87.5
click at [496, 23] on div "385 Actions" at bounding box center [410, 17] width 660 height 13
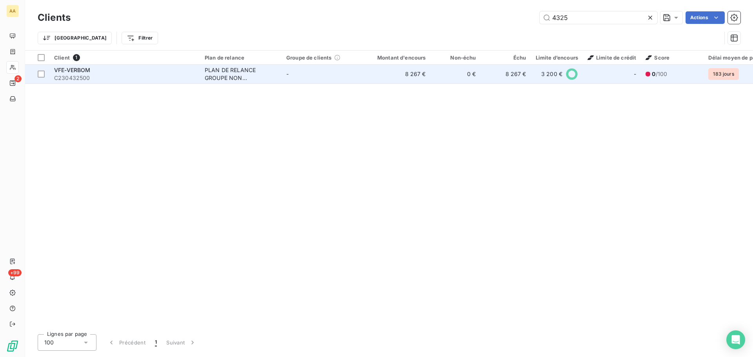
type input "4325"
click at [151, 73] on div "VFE-VERBOM" at bounding box center [124, 70] width 141 height 8
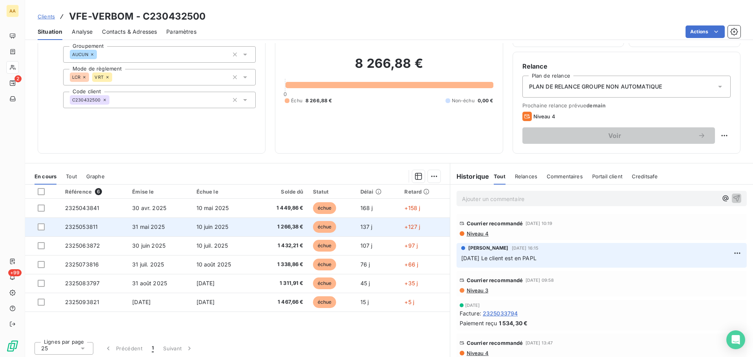
scroll to position [53, 0]
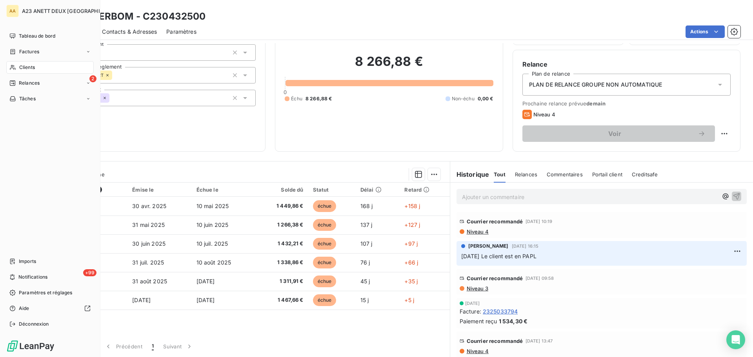
click at [42, 70] on div "Clients" at bounding box center [49, 67] width 87 height 13
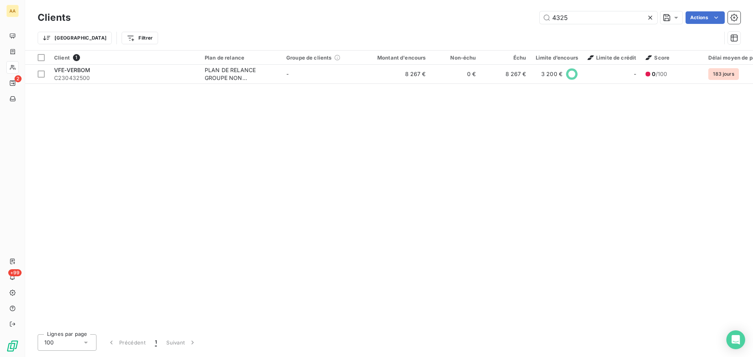
drag, startPoint x: 570, startPoint y: 19, endPoint x: 478, endPoint y: 13, distance: 91.6
click at [495, 18] on div "4325 Actions" at bounding box center [410, 17] width 660 height 13
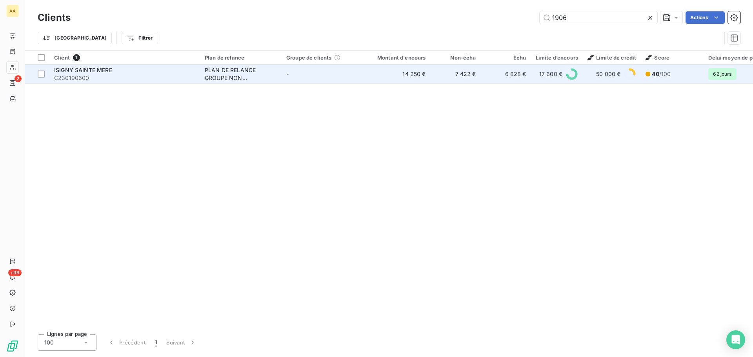
type input "1906"
click at [120, 73] on div "ISIGNY SAINTE MERE" at bounding box center [124, 70] width 141 height 8
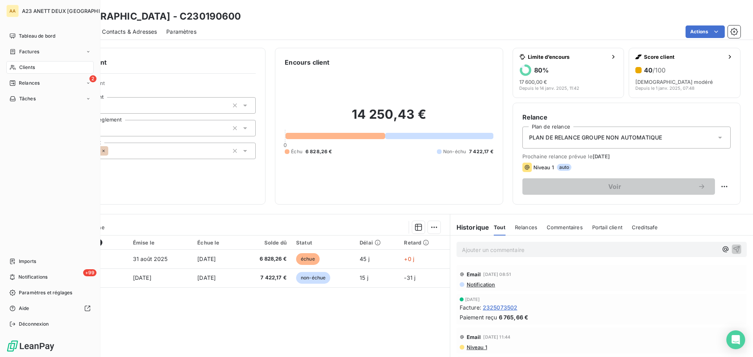
click at [35, 69] on span "Clients" at bounding box center [27, 67] width 16 height 7
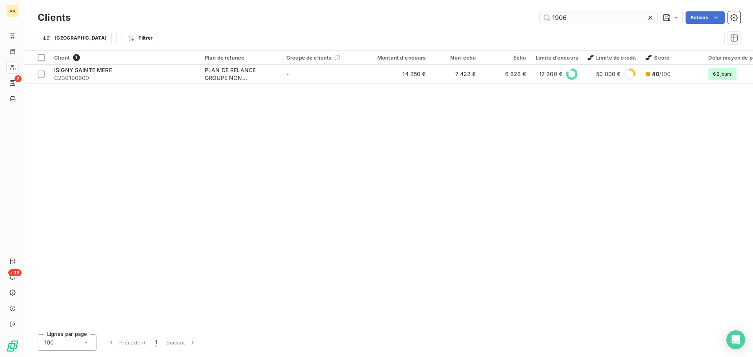
drag, startPoint x: 572, startPoint y: 18, endPoint x: 544, endPoint y: 19, distance: 27.8
click at [545, 19] on input "1906" at bounding box center [599, 17] width 118 height 13
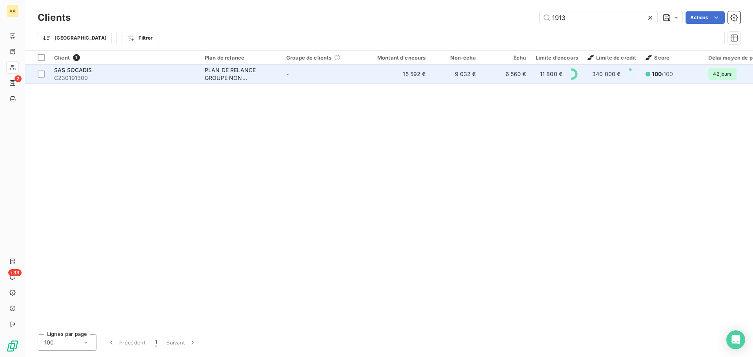
type input "1913"
click at [92, 74] on span "C230191300" at bounding box center [124, 78] width 141 height 8
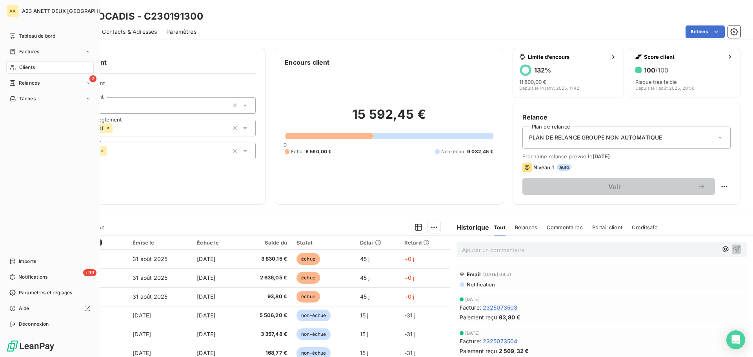
drag, startPoint x: 37, startPoint y: 68, endPoint x: 46, endPoint y: 67, distance: 9.4
click at [38, 68] on div "Clients" at bounding box center [49, 67] width 87 height 13
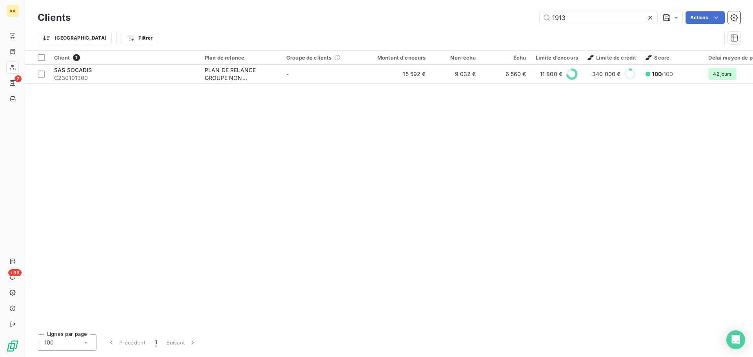
drag, startPoint x: 570, startPoint y: 21, endPoint x: 493, endPoint y: 22, distance: 76.9
click at [493, 22] on div "1913 Actions" at bounding box center [410, 17] width 660 height 13
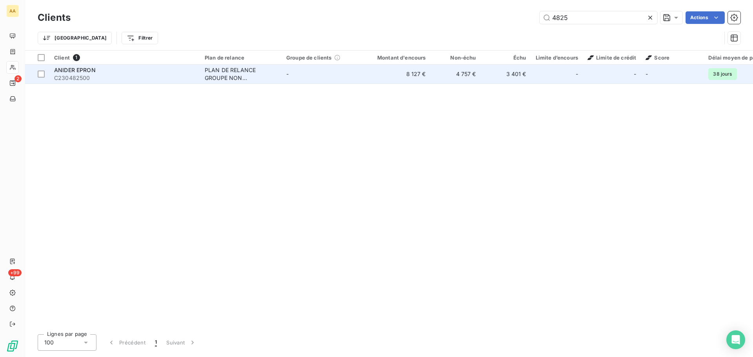
type input "4825"
click at [134, 76] on span "C230482500" at bounding box center [124, 78] width 141 height 8
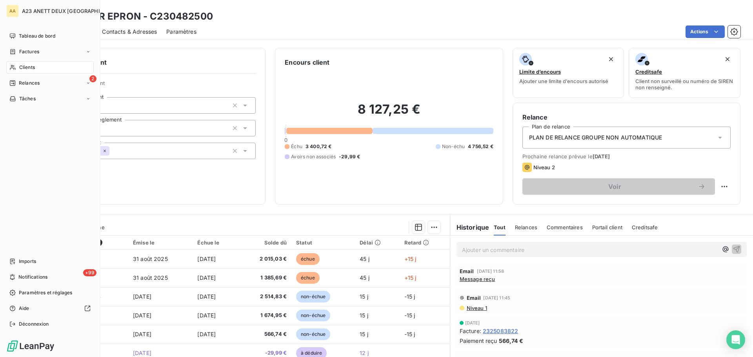
click at [31, 63] on div "Clients" at bounding box center [49, 67] width 87 height 13
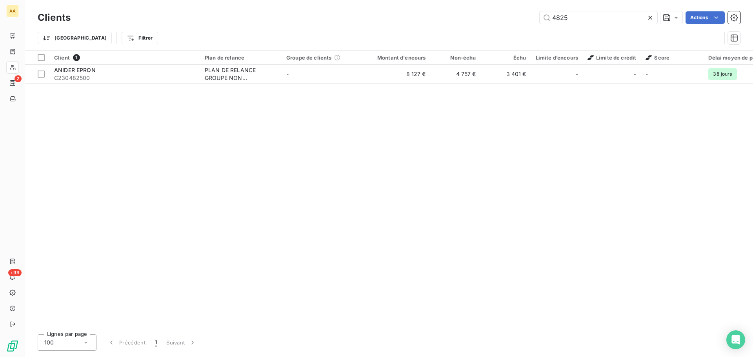
drag, startPoint x: 585, startPoint y: 16, endPoint x: 404, endPoint y: 29, distance: 181.6
click at [428, 29] on div "Clients 4825 Actions Trier Filtrer" at bounding box center [389, 29] width 703 height 41
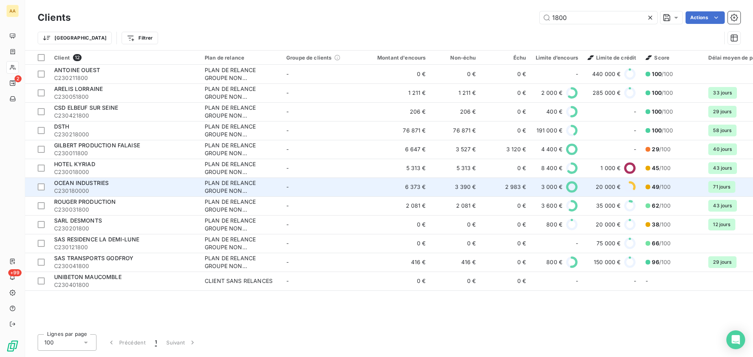
type input "1800"
click at [86, 190] on span "C230180000" at bounding box center [124, 191] width 141 height 8
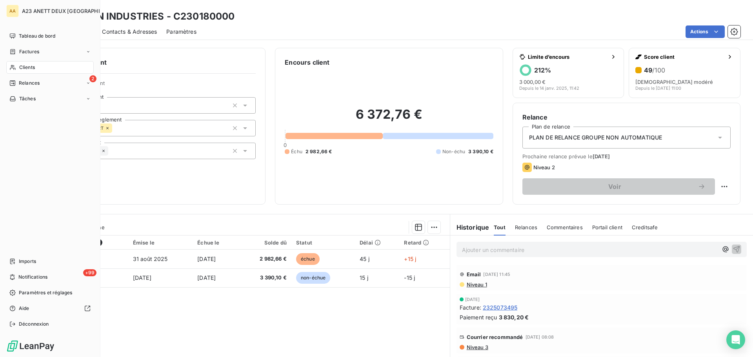
click at [30, 68] on span "Clients" at bounding box center [27, 67] width 16 height 7
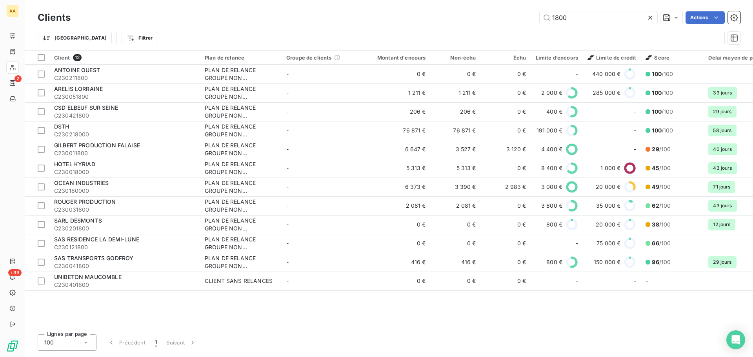
drag, startPoint x: 570, startPoint y: 19, endPoint x: 507, endPoint y: 22, distance: 63.6
click at [512, 22] on div "1800 Actions" at bounding box center [410, 17] width 660 height 13
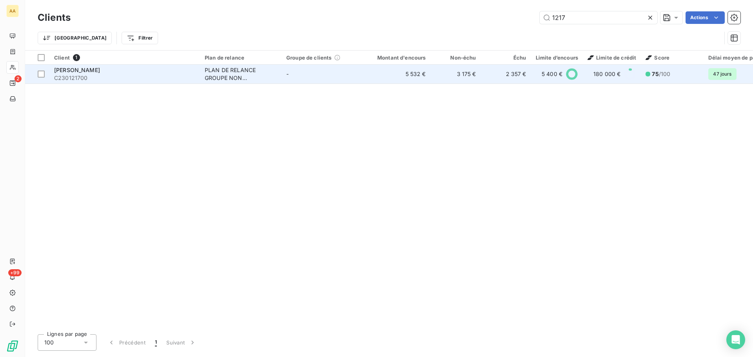
type input "1217"
click at [124, 76] on span "C230121700" at bounding box center [124, 78] width 141 height 8
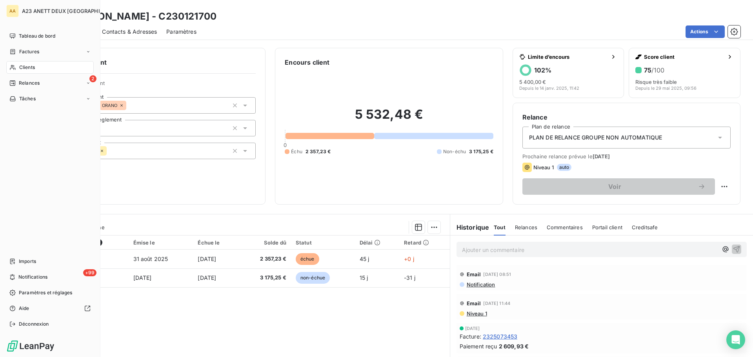
click at [32, 65] on span "Clients" at bounding box center [27, 67] width 16 height 7
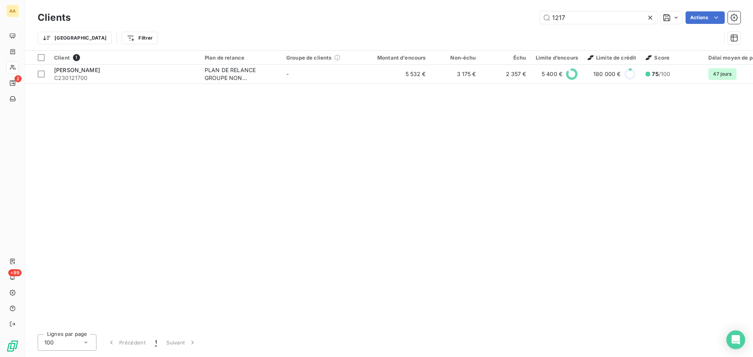
drag, startPoint x: 556, startPoint y: 18, endPoint x: 492, endPoint y: 15, distance: 63.6
click at [495, 16] on div "1217 Actions" at bounding box center [410, 17] width 660 height 13
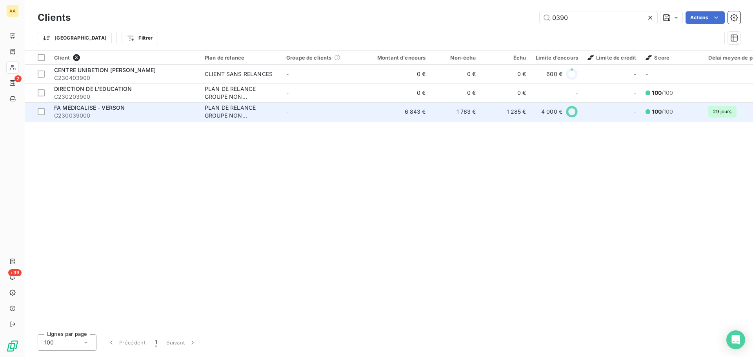
type input "0390"
drag, startPoint x: 115, startPoint y: 102, endPoint x: 114, endPoint y: 110, distance: 7.5
click at [114, 110] on td "FA MEDICALISE - VERSON C230039000" at bounding box center [124, 111] width 151 height 19
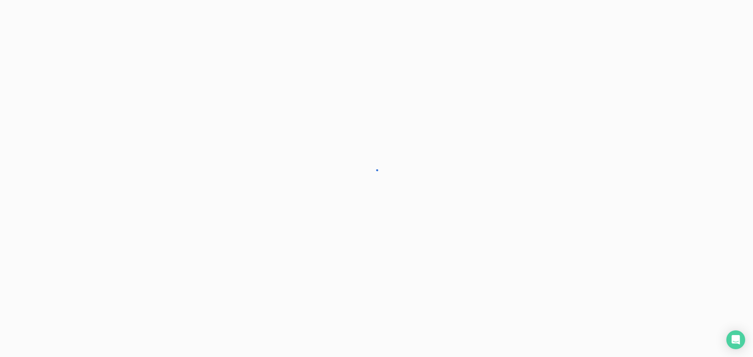
click at [114, 109] on div "AA 2 +99 Clients FA MEDICALISE - VERSON - C230039000 Situation Analyse Contacts…" at bounding box center [376, 178] width 753 height 357
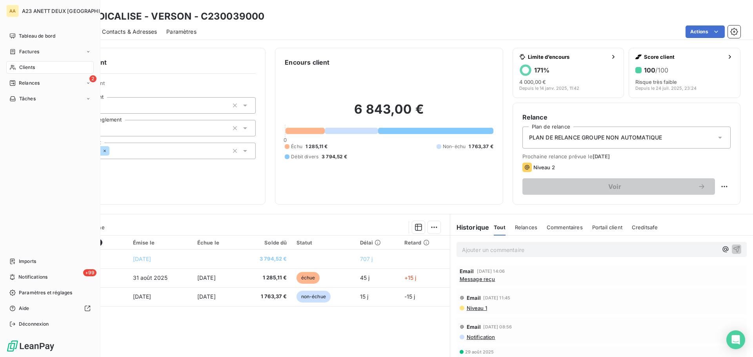
click at [22, 66] on span "Clients" at bounding box center [27, 67] width 16 height 7
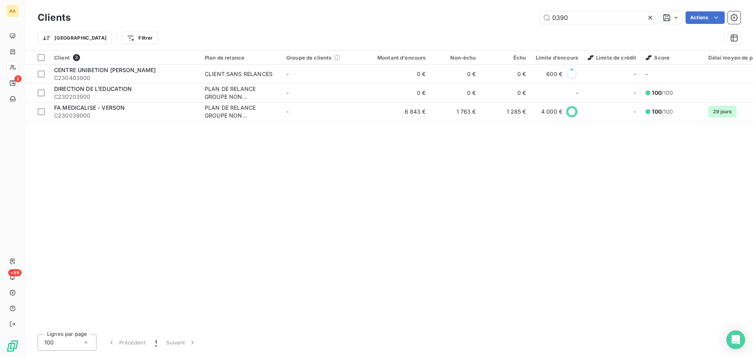
drag, startPoint x: 578, startPoint y: 22, endPoint x: 536, endPoint y: 25, distance: 42.1
click at [541, 25] on div "Clients 0390 Actions" at bounding box center [389, 17] width 703 height 16
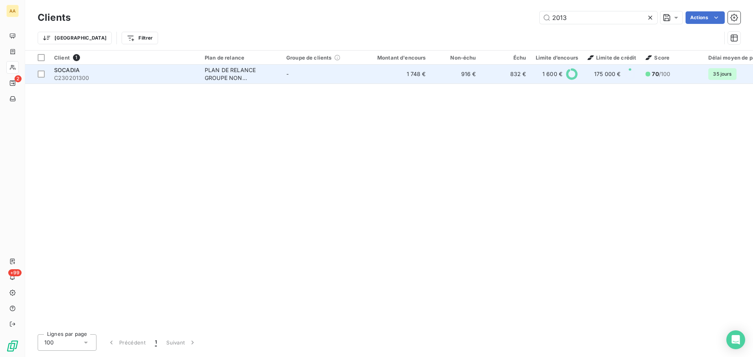
type input "2013"
click at [111, 69] on div "SOCADIA" at bounding box center [124, 70] width 141 height 8
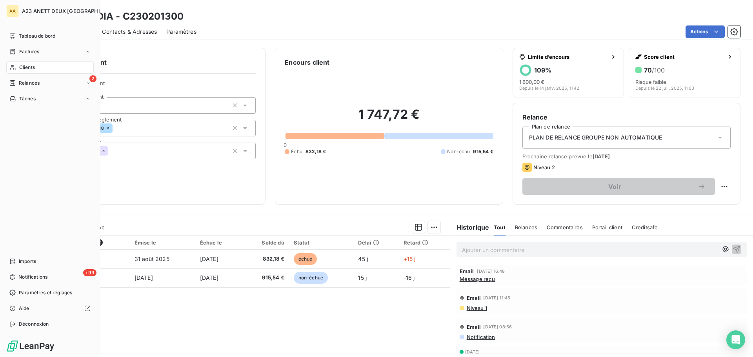
click at [28, 63] on div "Clients" at bounding box center [49, 67] width 87 height 13
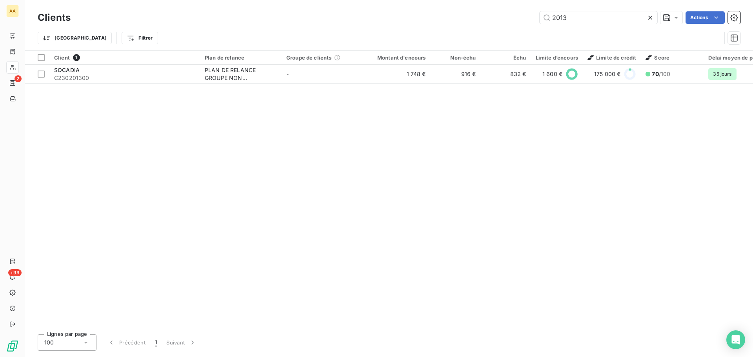
drag, startPoint x: 583, startPoint y: 20, endPoint x: 448, endPoint y: 29, distance: 135.2
click at [474, 29] on div "Clients 2013 Actions Trier Filtrer" at bounding box center [389, 29] width 703 height 41
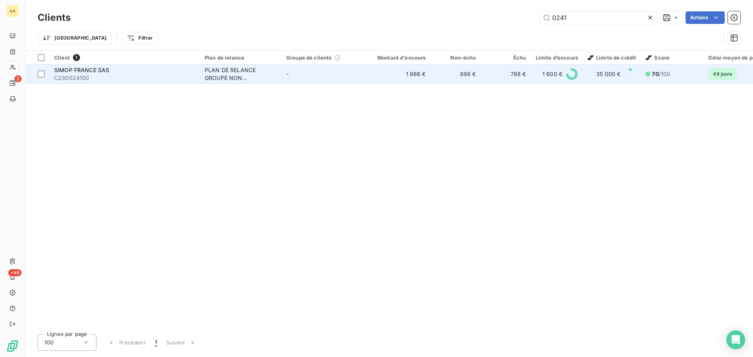
type input "0241"
click at [86, 73] on div "SIMOP FRANCE SAS" at bounding box center [124, 70] width 141 height 8
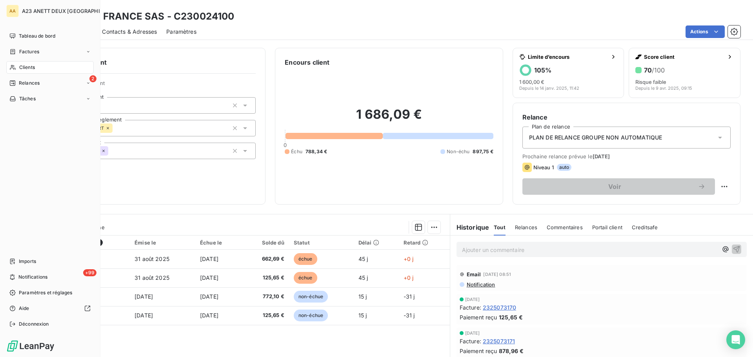
click at [27, 64] on div "Clients" at bounding box center [49, 67] width 87 height 13
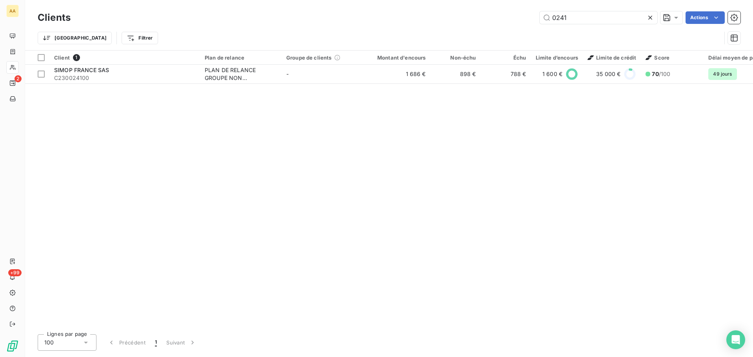
drag, startPoint x: 588, startPoint y: 18, endPoint x: 432, endPoint y: 18, distance: 156.1
click at [442, 18] on div "0241 Actions" at bounding box center [410, 17] width 660 height 13
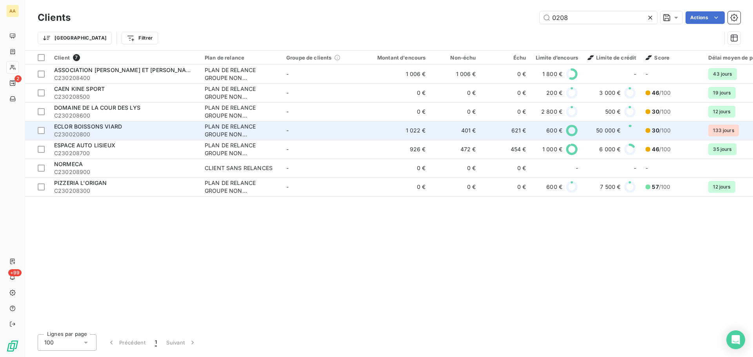
type input "0208"
click at [112, 133] on span "C230020800" at bounding box center [124, 135] width 141 height 8
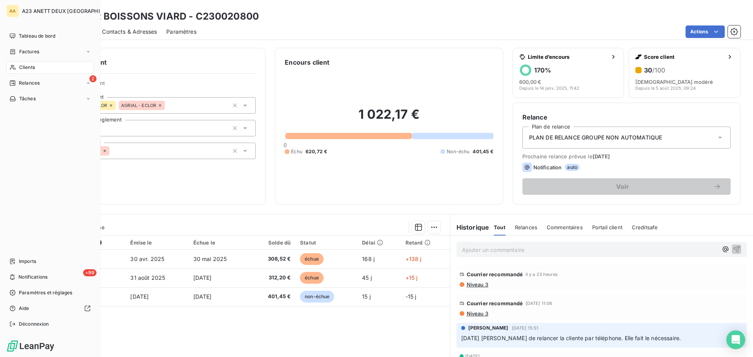
click at [30, 71] on div "Clients" at bounding box center [49, 67] width 87 height 13
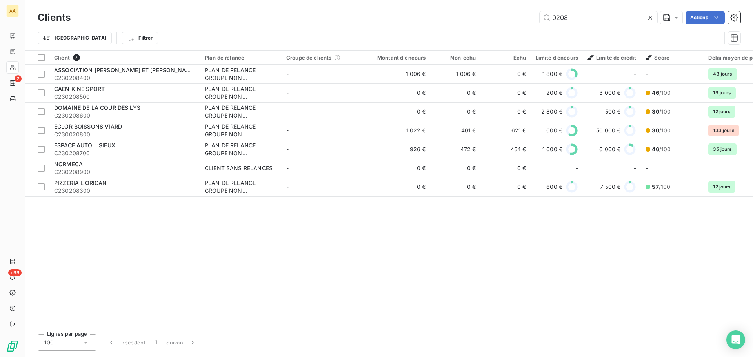
drag, startPoint x: 592, startPoint y: 16, endPoint x: 416, endPoint y: 15, distance: 175.3
click at [432, 16] on div "0208 Actions" at bounding box center [410, 17] width 660 height 13
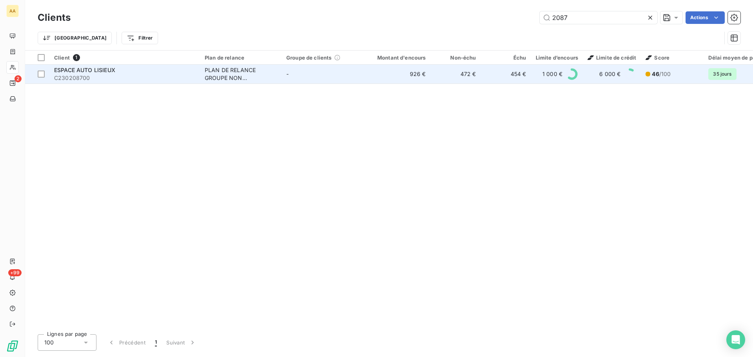
type input "2087"
click at [103, 68] on span "ESPACE AUTO LISIEUX" at bounding box center [84, 70] width 61 height 7
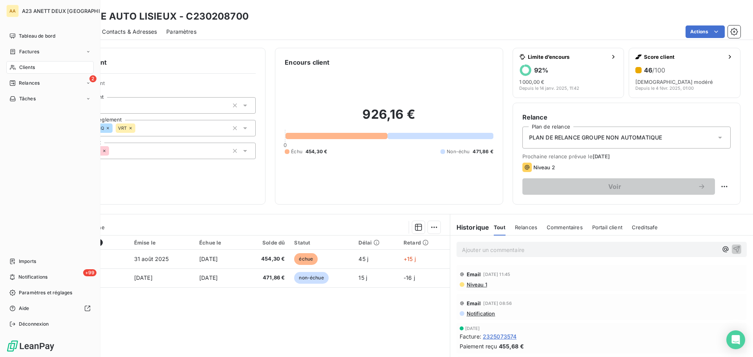
drag, startPoint x: 25, startPoint y: 65, endPoint x: 35, endPoint y: 67, distance: 10.8
click at [25, 66] on span "Clients" at bounding box center [27, 67] width 16 height 7
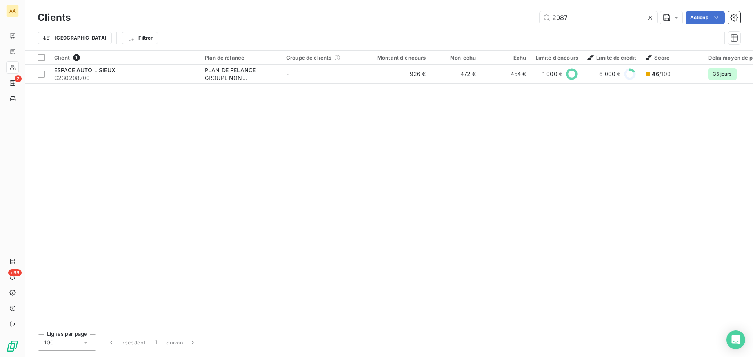
drag, startPoint x: 569, startPoint y: 20, endPoint x: 525, endPoint y: 18, distance: 44.3
click at [525, 18] on div "2087 Actions" at bounding box center [410, 17] width 660 height 13
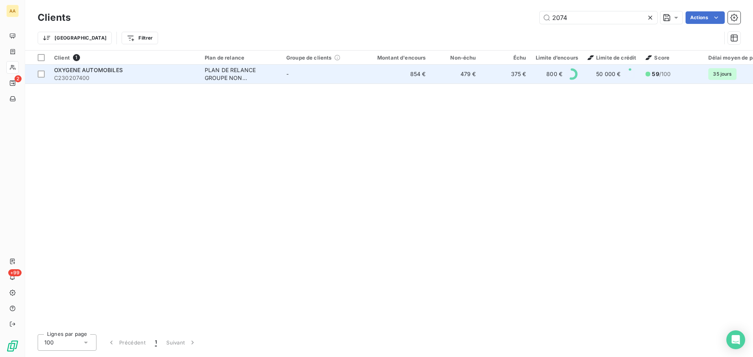
type input "2074"
click at [104, 75] on span "C230207400" at bounding box center [124, 78] width 141 height 8
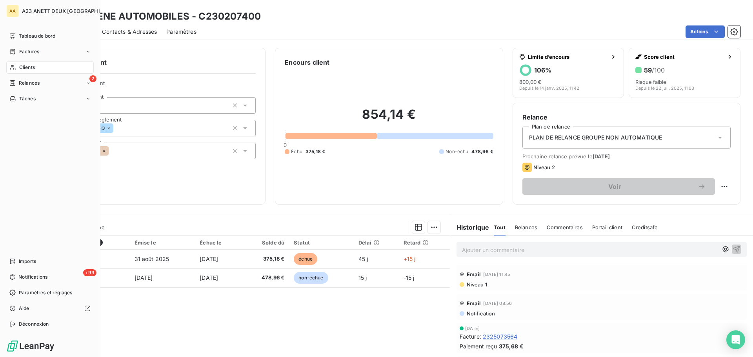
click at [42, 63] on div "Clients" at bounding box center [49, 67] width 87 height 13
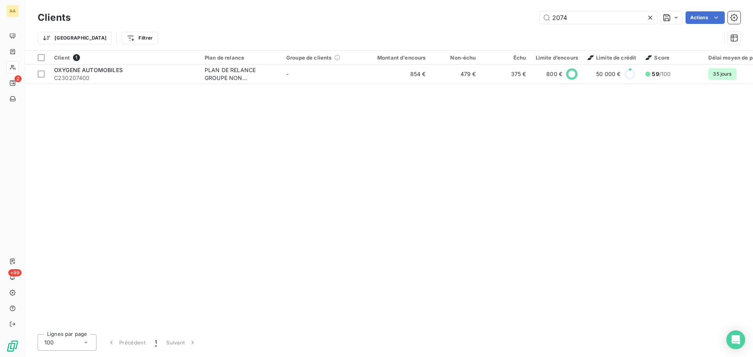
drag, startPoint x: 567, startPoint y: 18, endPoint x: 429, endPoint y: 18, distance: 138.0
click at [429, 18] on div "2074 Actions" at bounding box center [410, 17] width 660 height 13
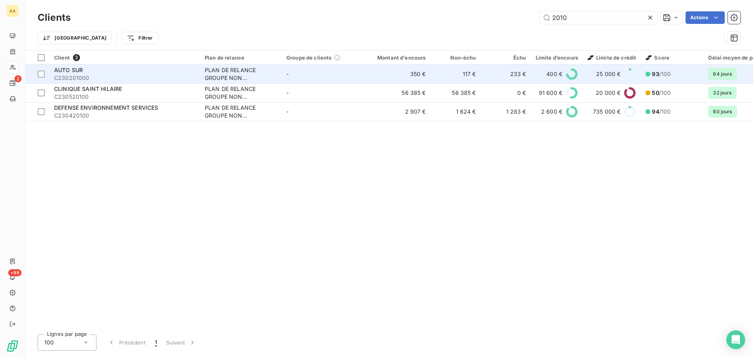
type input "2010"
click at [93, 79] on span "C230201000" at bounding box center [124, 78] width 141 height 8
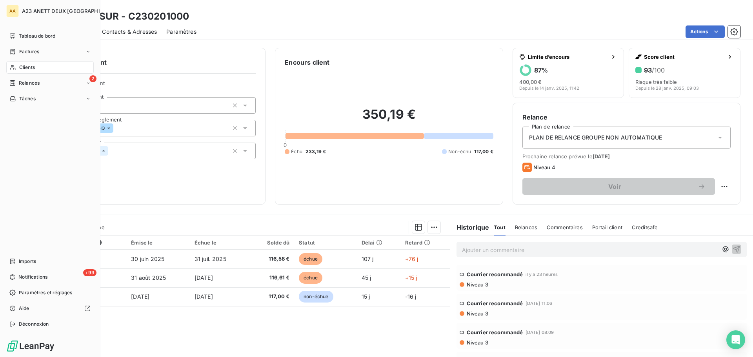
click at [22, 68] on span "Clients" at bounding box center [27, 67] width 16 height 7
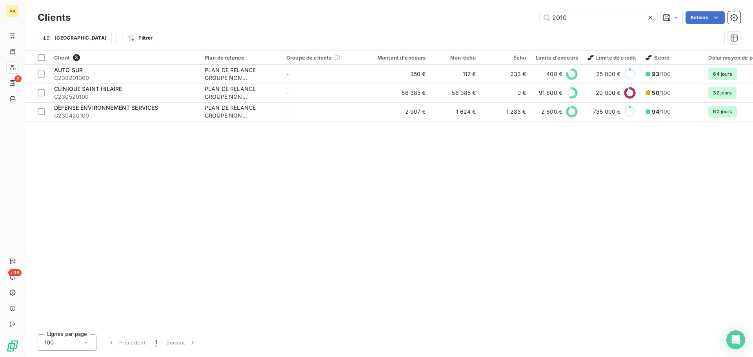
drag, startPoint x: 580, startPoint y: 24, endPoint x: 537, endPoint y: 22, distance: 42.4
click at [537, 22] on div "Clients 2010 Actions" at bounding box center [389, 17] width 703 height 16
drag, startPoint x: 587, startPoint y: 24, endPoint x: 538, endPoint y: 24, distance: 48.6
click at [538, 24] on div "Clients 2010 Actions" at bounding box center [389, 17] width 703 height 16
drag, startPoint x: 565, startPoint y: 16, endPoint x: 498, endPoint y: 18, distance: 67.9
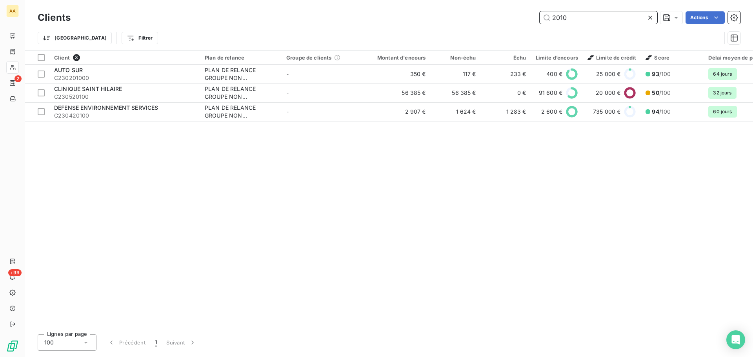
click at [512, 18] on div "2010 Actions" at bounding box center [410, 17] width 660 height 13
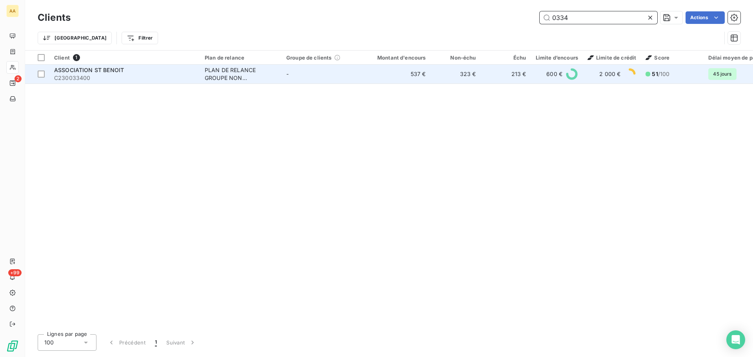
type input "0334"
click at [97, 72] on span "ASSOCIATION ST BENOIT" at bounding box center [89, 70] width 70 height 7
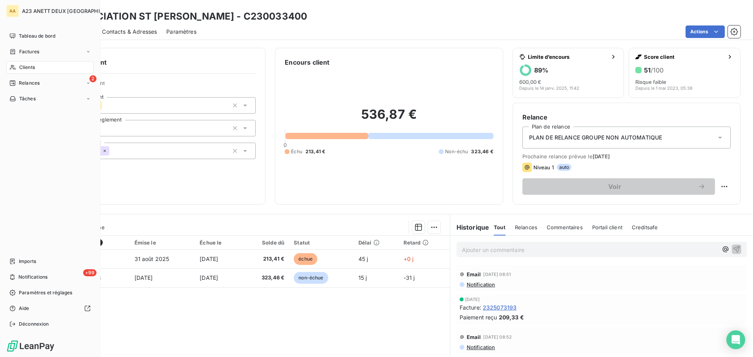
click at [37, 64] on div "Clients" at bounding box center [49, 67] width 87 height 13
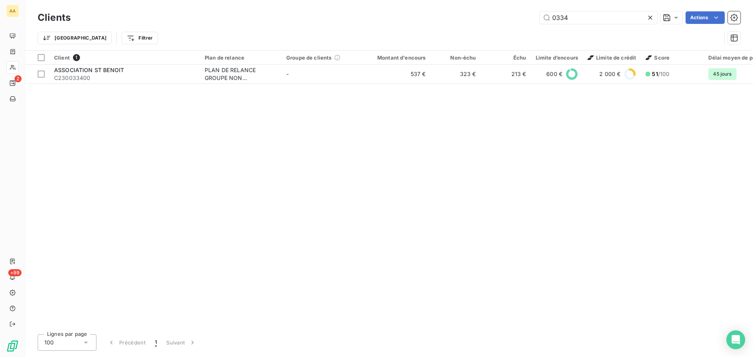
drag, startPoint x: 579, startPoint y: 19, endPoint x: 324, endPoint y: 17, distance: 254.9
click at [409, 19] on div "0334 Actions" at bounding box center [410, 17] width 660 height 13
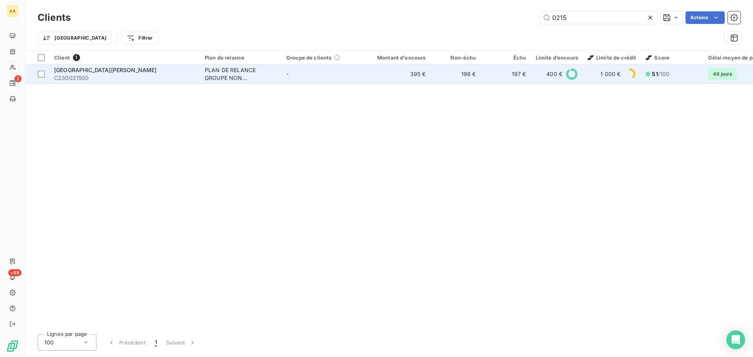
type input "0215"
click at [121, 74] on span "C230021500" at bounding box center [124, 78] width 141 height 8
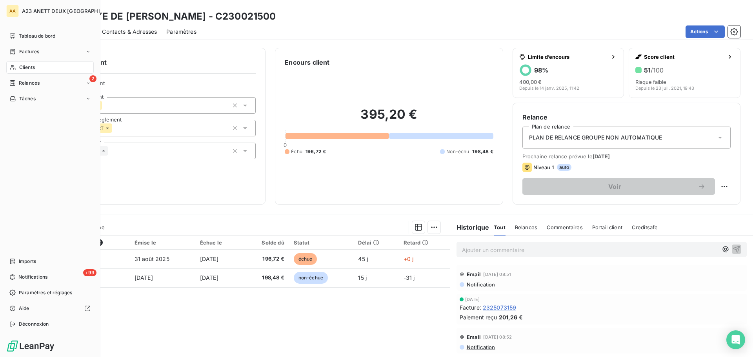
click at [27, 67] on span "Clients" at bounding box center [27, 67] width 16 height 7
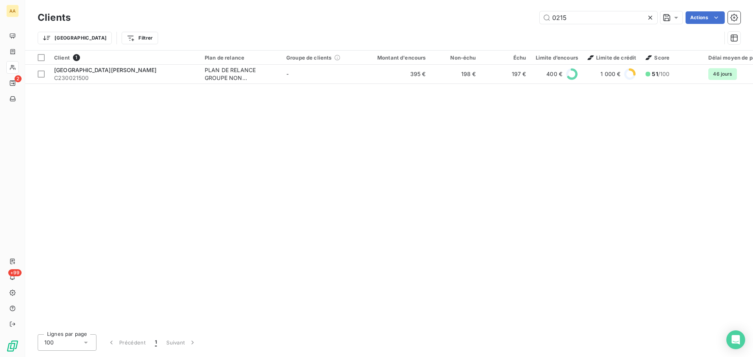
drag, startPoint x: 579, startPoint y: 22, endPoint x: 481, endPoint y: 19, distance: 98.1
click at [481, 19] on div "0215 Actions" at bounding box center [410, 17] width 660 height 13
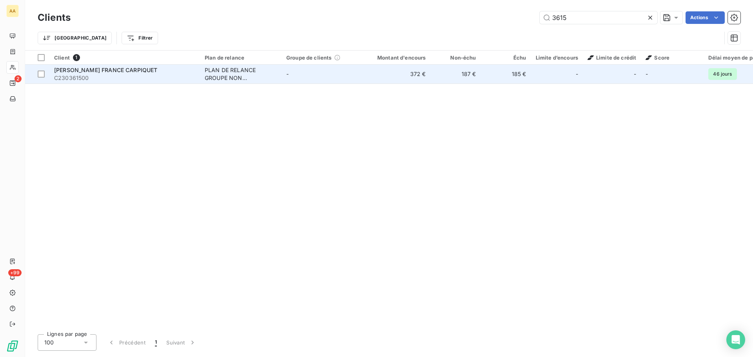
type input "3615"
click at [85, 80] on span "C230361500" at bounding box center [124, 78] width 141 height 8
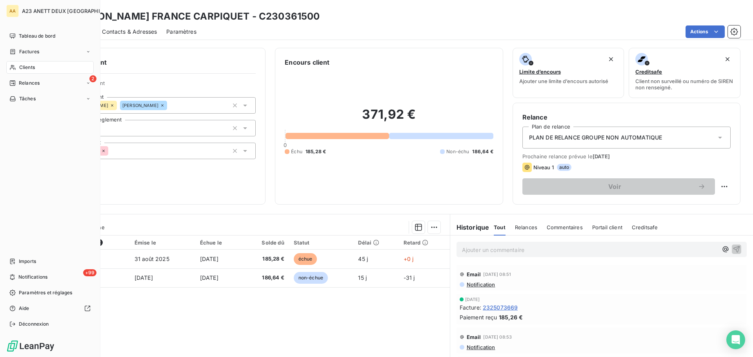
click at [35, 70] on div "Clients" at bounding box center [49, 67] width 87 height 13
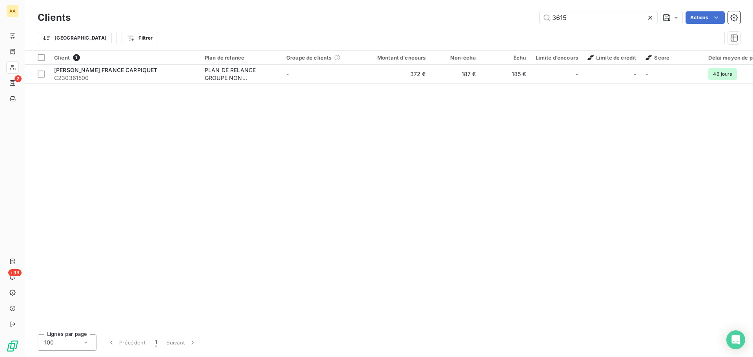
drag, startPoint x: 585, startPoint y: 20, endPoint x: 441, endPoint y: 16, distance: 143.2
click at [503, 16] on div "3615 Actions" at bounding box center [410, 17] width 660 height 13
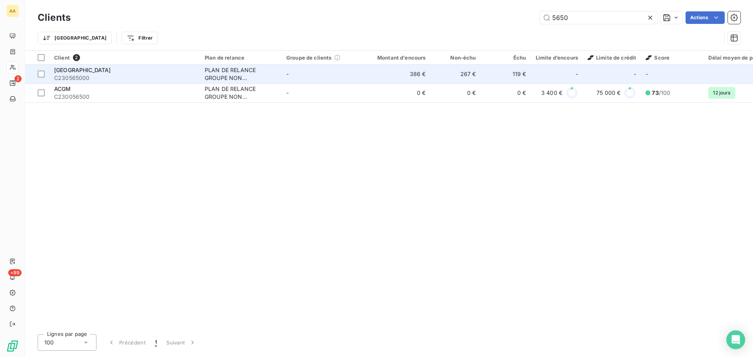
type input "5650"
click at [111, 71] on span "[GEOGRAPHIC_DATA]" at bounding box center [82, 70] width 57 height 7
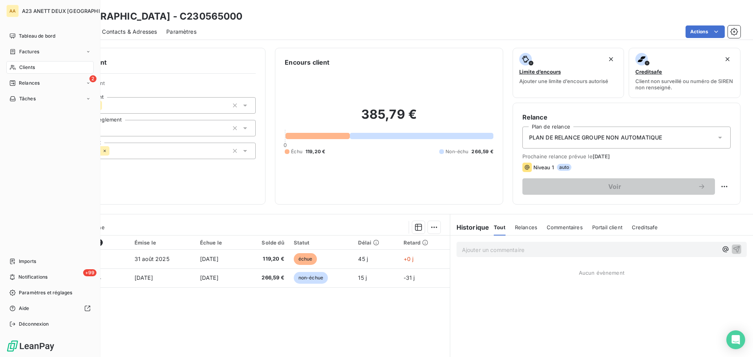
drag, startPoint x: 24, startPoint y: 67, endPoint x: 39, endPoint y: 67, distance: 15.7
click at [24, 67] on span "Clients" at bounding box center [27, 67] width 16 height 7
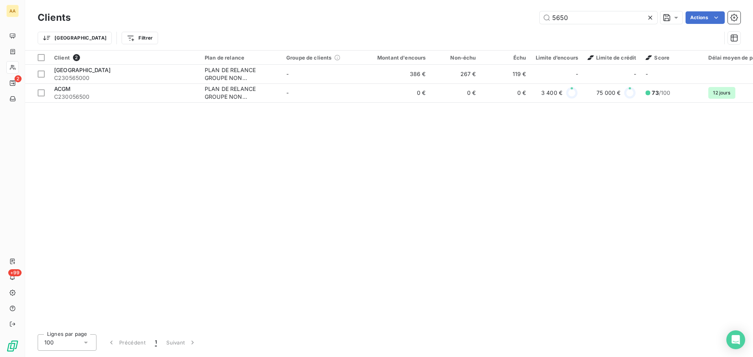
drag, startPoint x: 572, startPoint y: 17, endPoint x: 484, endPoint y: 13, distance: 87.9
click at [490, 15] on div "5650 Actions" at bounding box center [410, 17] width 660 height 13
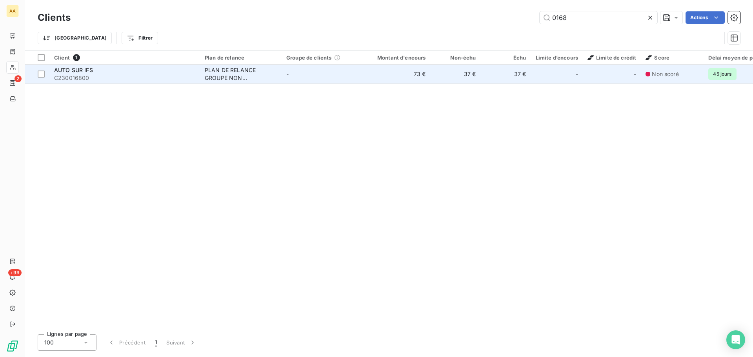
type input "0168"
click at [134, 71] on div "AUTO SUR IFS" at bounding box center [124, 70] width 141 height 8
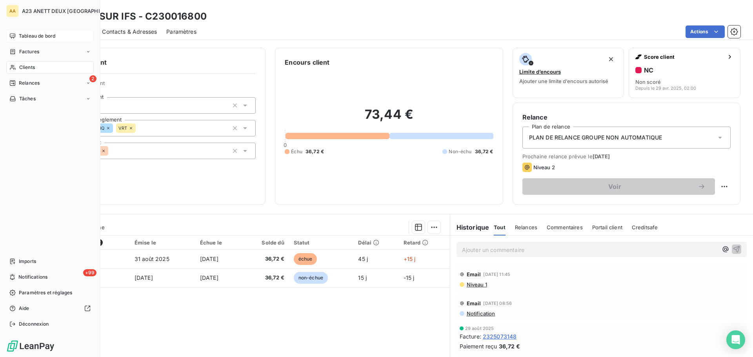
click at [31, 33] on span "Tableau de bord" at bounding box center [37, 36] width 36 height 7
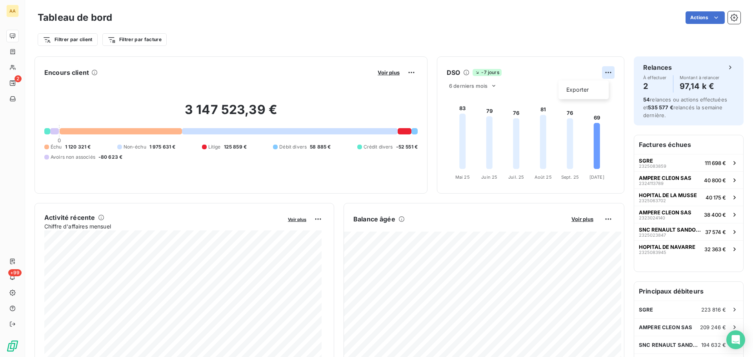
click at [601, 71] on html "AA 2 +99 Tableau de bord Actions Filtrer par client Filtrer par facture Encours…" at bounding box center [376, 178] width 753 height 357
click at [589, 87] on div "Exporter" at bounding box center [583, 90] width 44 height 13
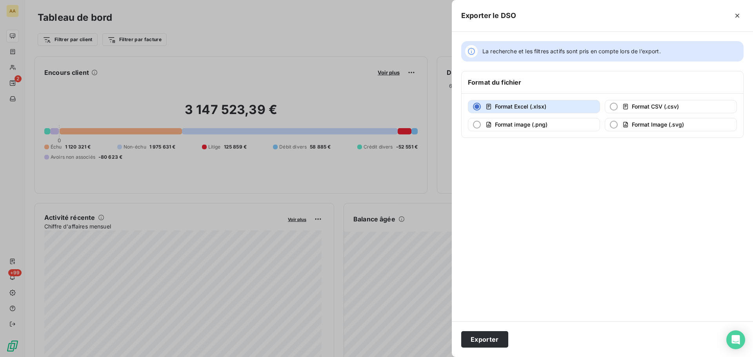
click at [527, 108] on span "Format Excel (.xlsx)" at bounding box center [520, 106] width 51 height 7
click at [489, 335] on button "Exporter" at bounding box center [484, 339] width 47 height 16
